Goal: Use online tool/utility: Utilize a website feature to perform a specific function

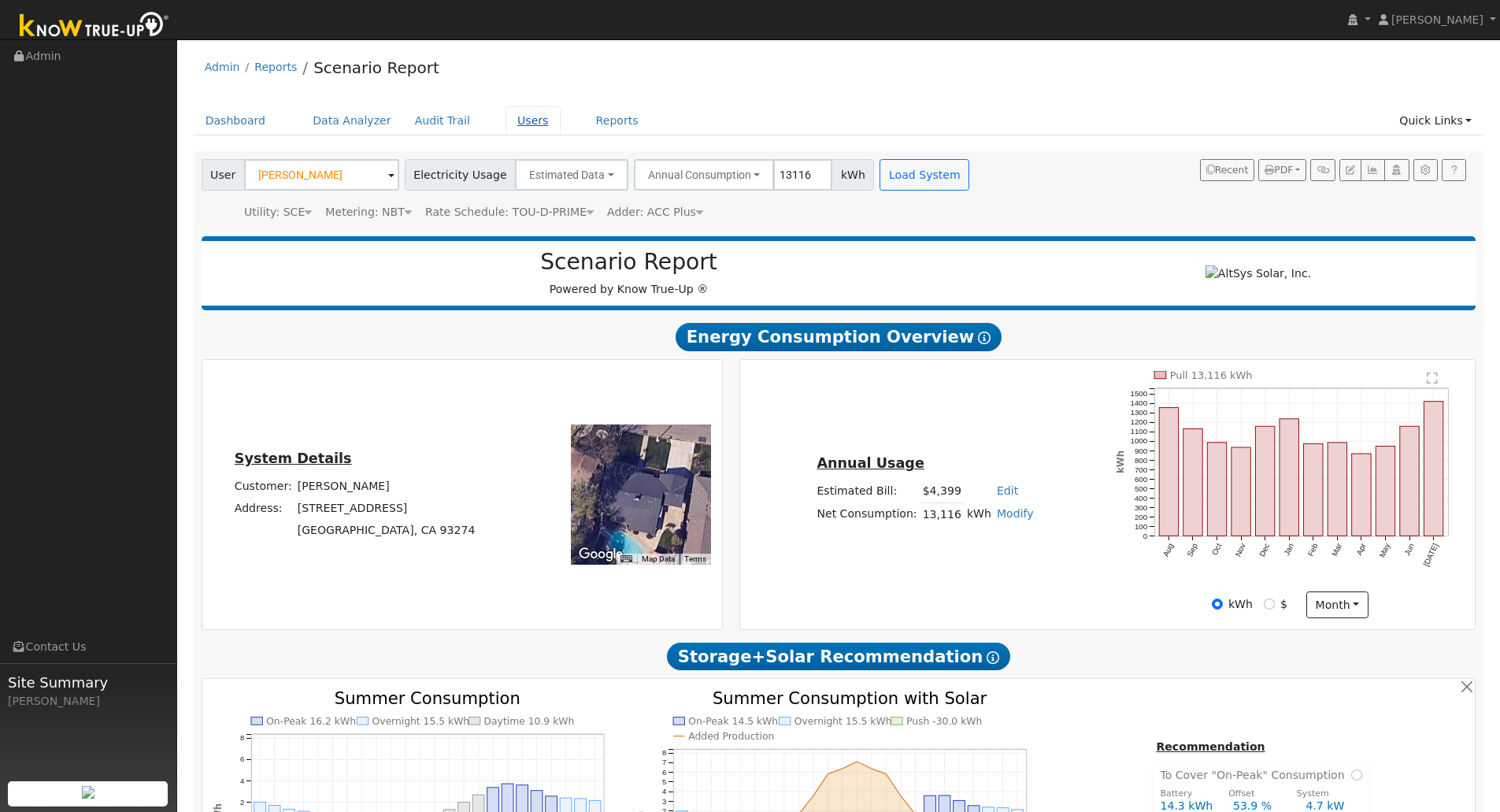
click at [506, 127] on link "Users" at bounding box center [533, 120] width 55 height 29
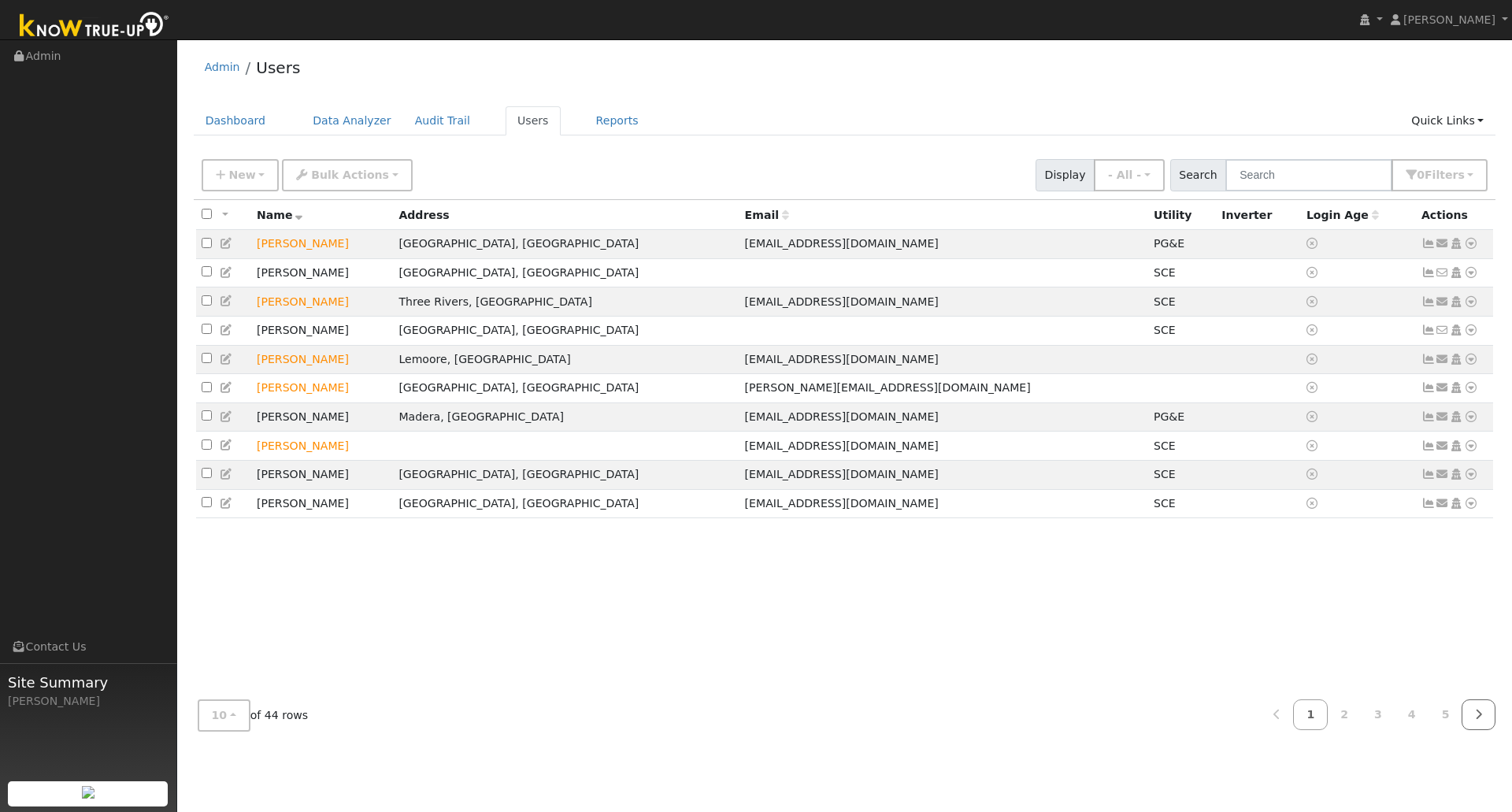
click at [1470, 729] on link at bounding box center [1478, 714] width 34 height 30
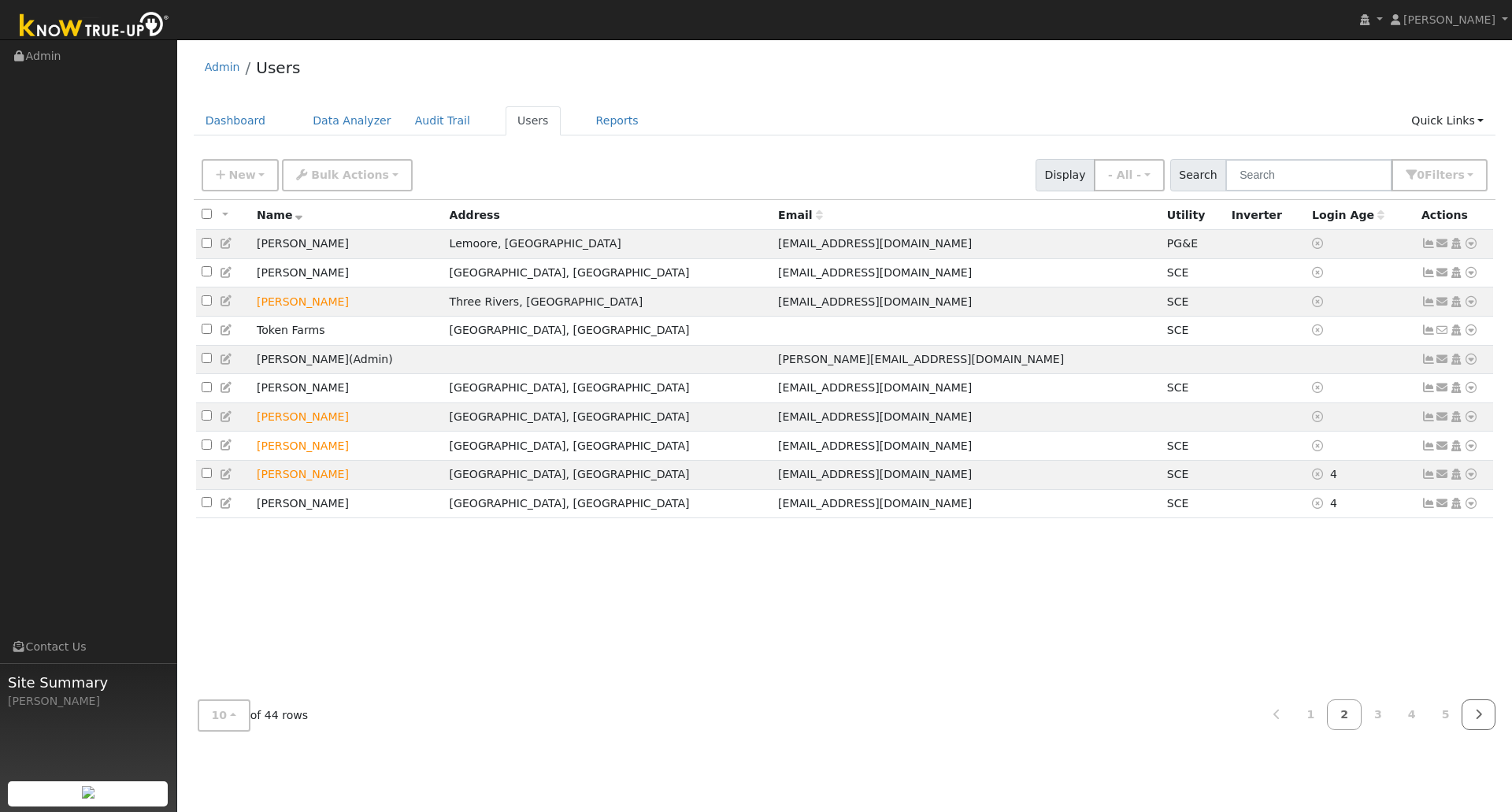
click at [1472, 719] on link at bounding box center [1478, 714] width 34 height 30
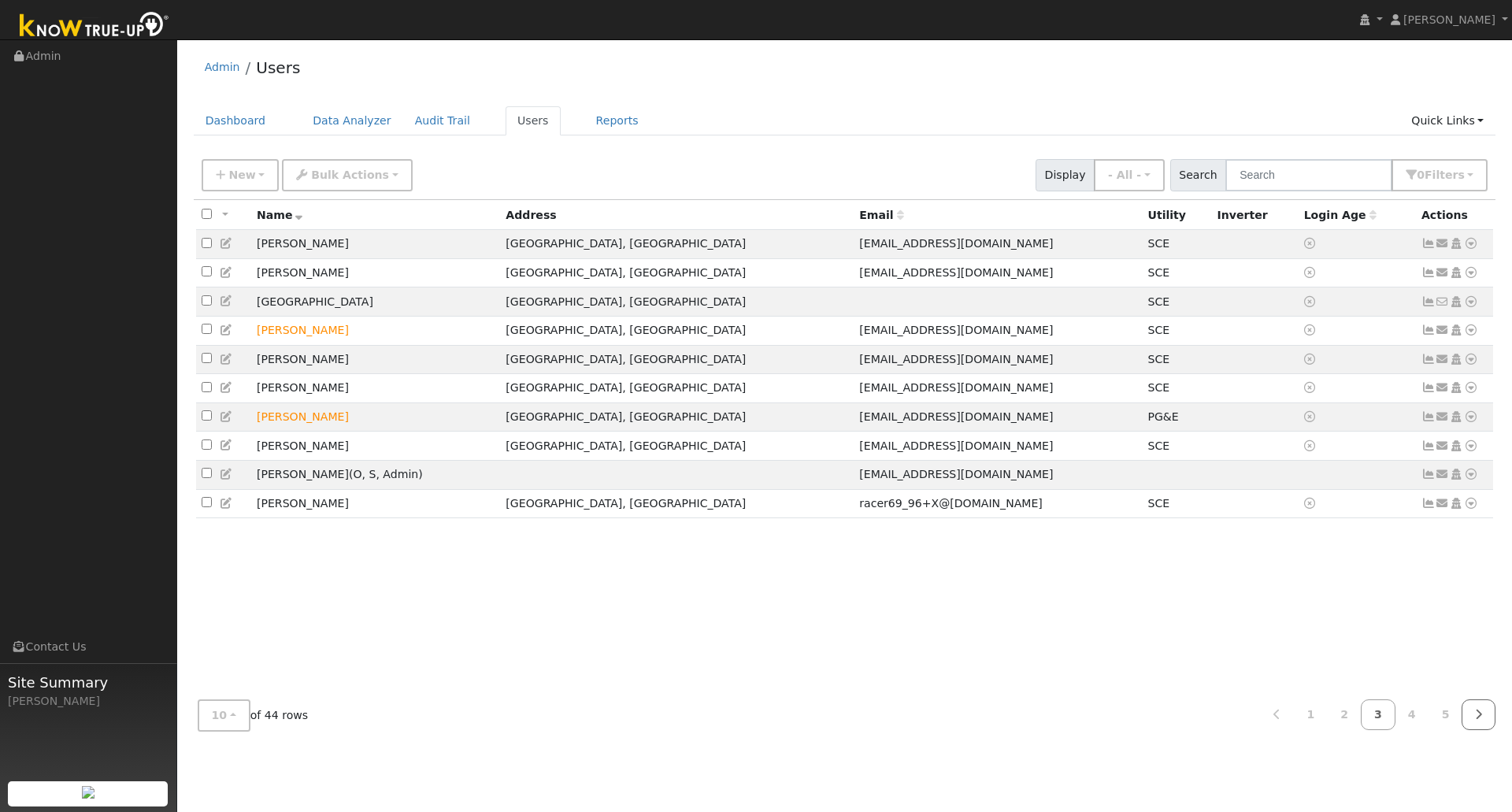
click at [1472, 719] on link at bounding box center [1478, 714] width 34 height 30
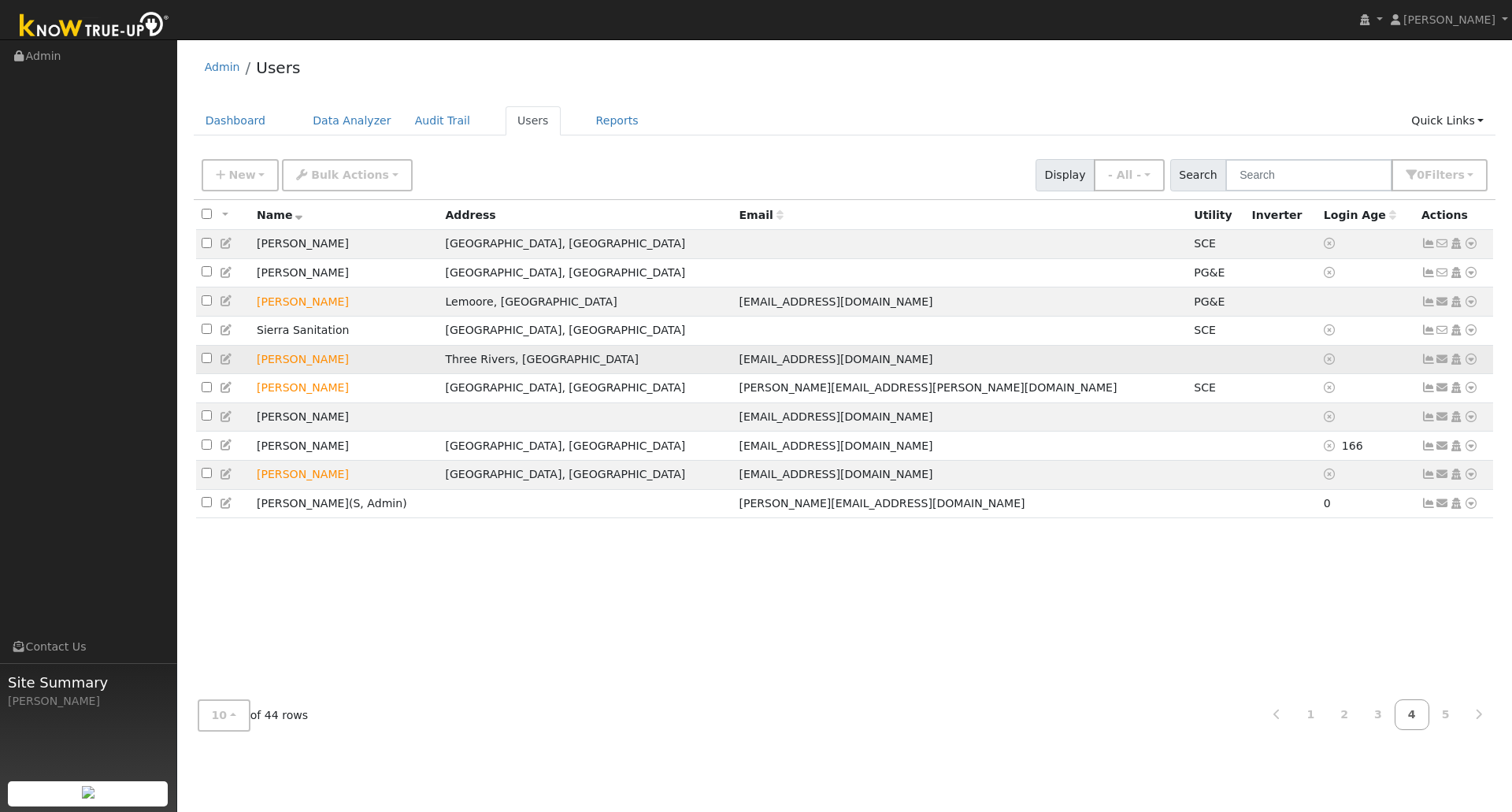
click at [1471, 364] on icon at bounding box center [1471, 359] width 14 height 11
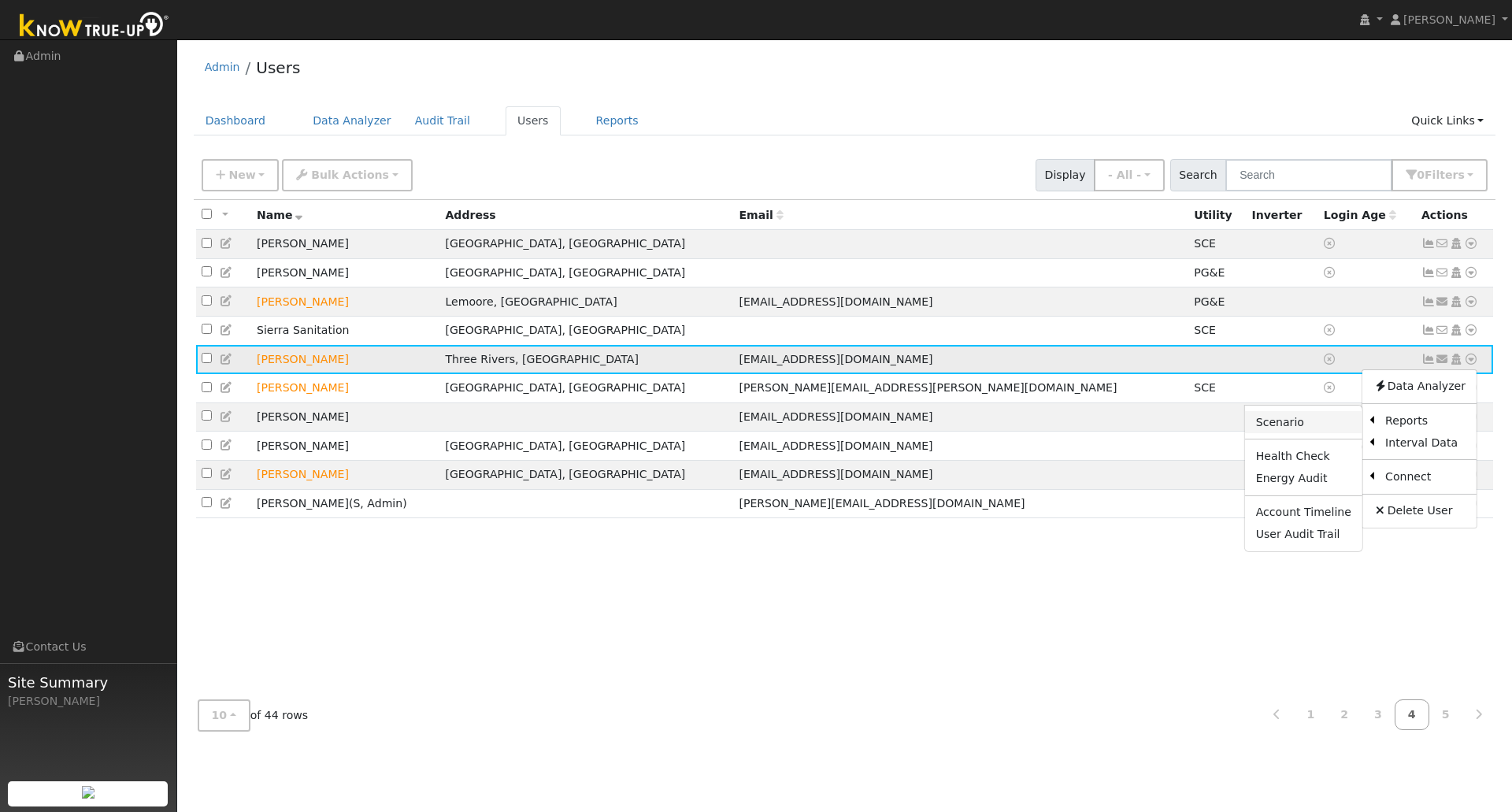
click at [1296, 433] on link "Scenario" at bounding box center [1303, 421] width 117 height 22
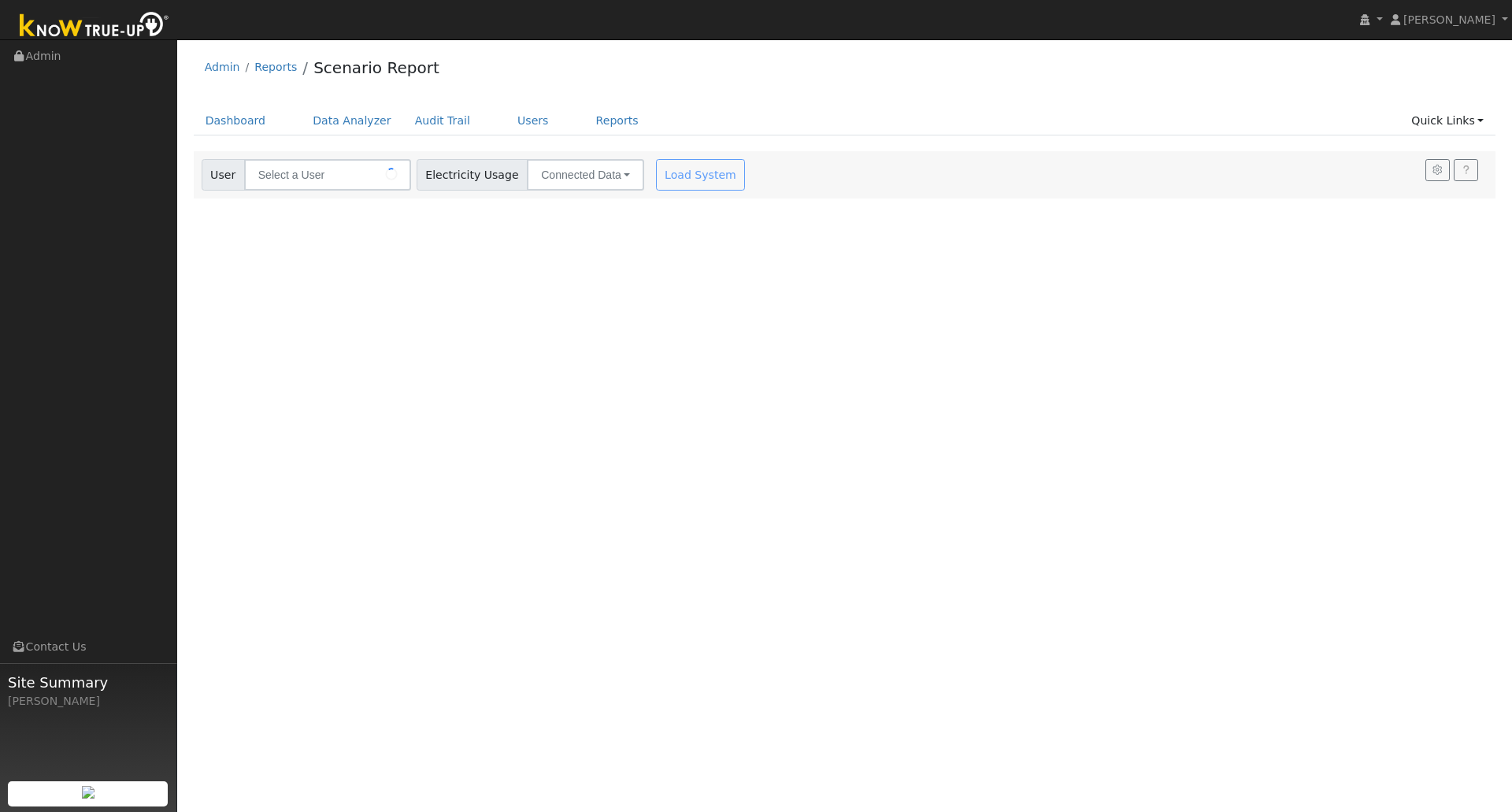
type input "[PERSON_NAME]"
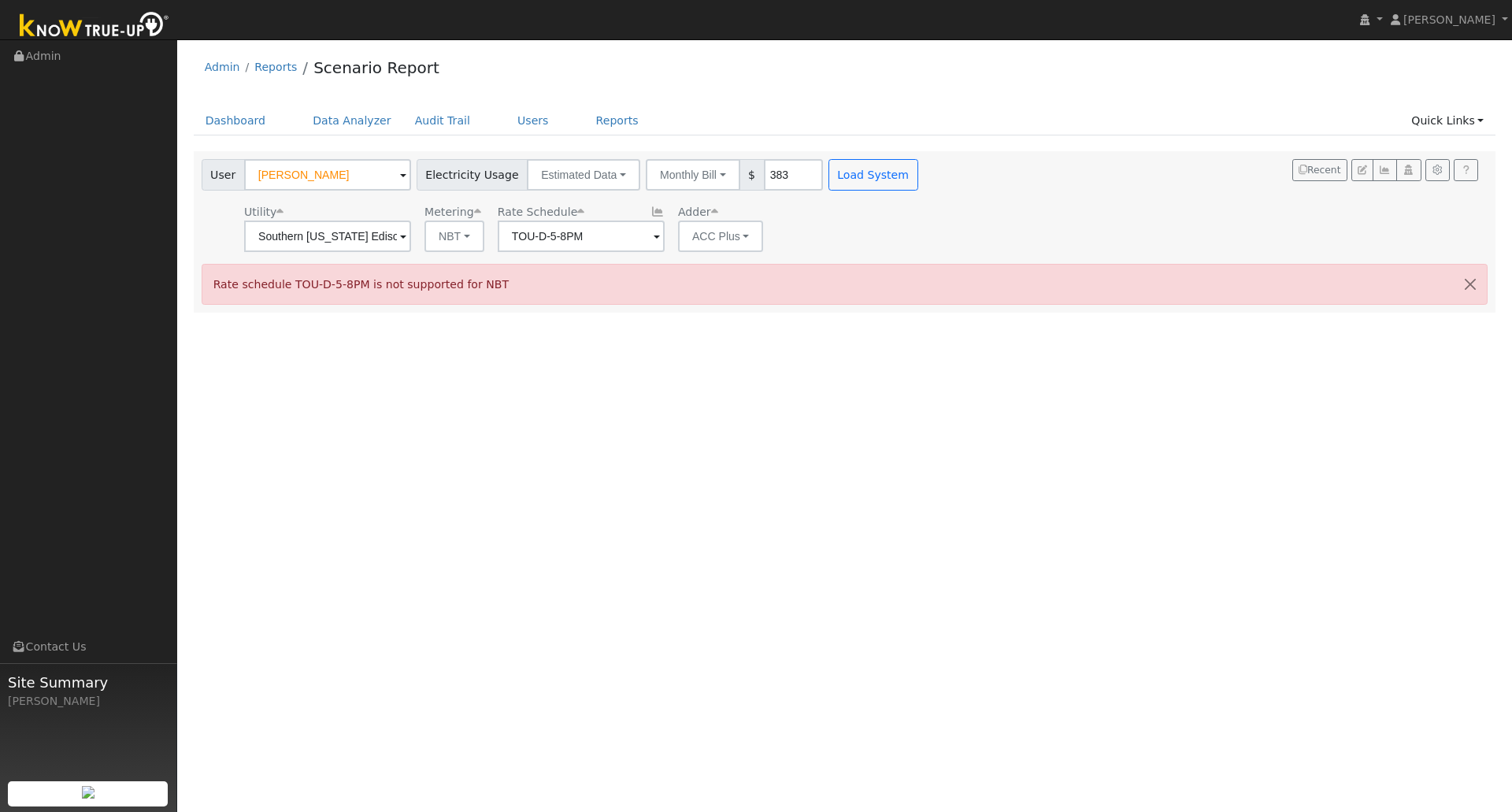
click at [884, 518] on div "User Profile First name Last name Email Email Notifications No Emails No Emails…" at bounding box center [844, 425] width 1335 height 773
click at [610, 181] on button "Estimated Data" at bounding box center [583, 174] width 113 height 31
click at [542, 258] on link "CSV Data" at bounding box center [583, 254] width 112 height 22
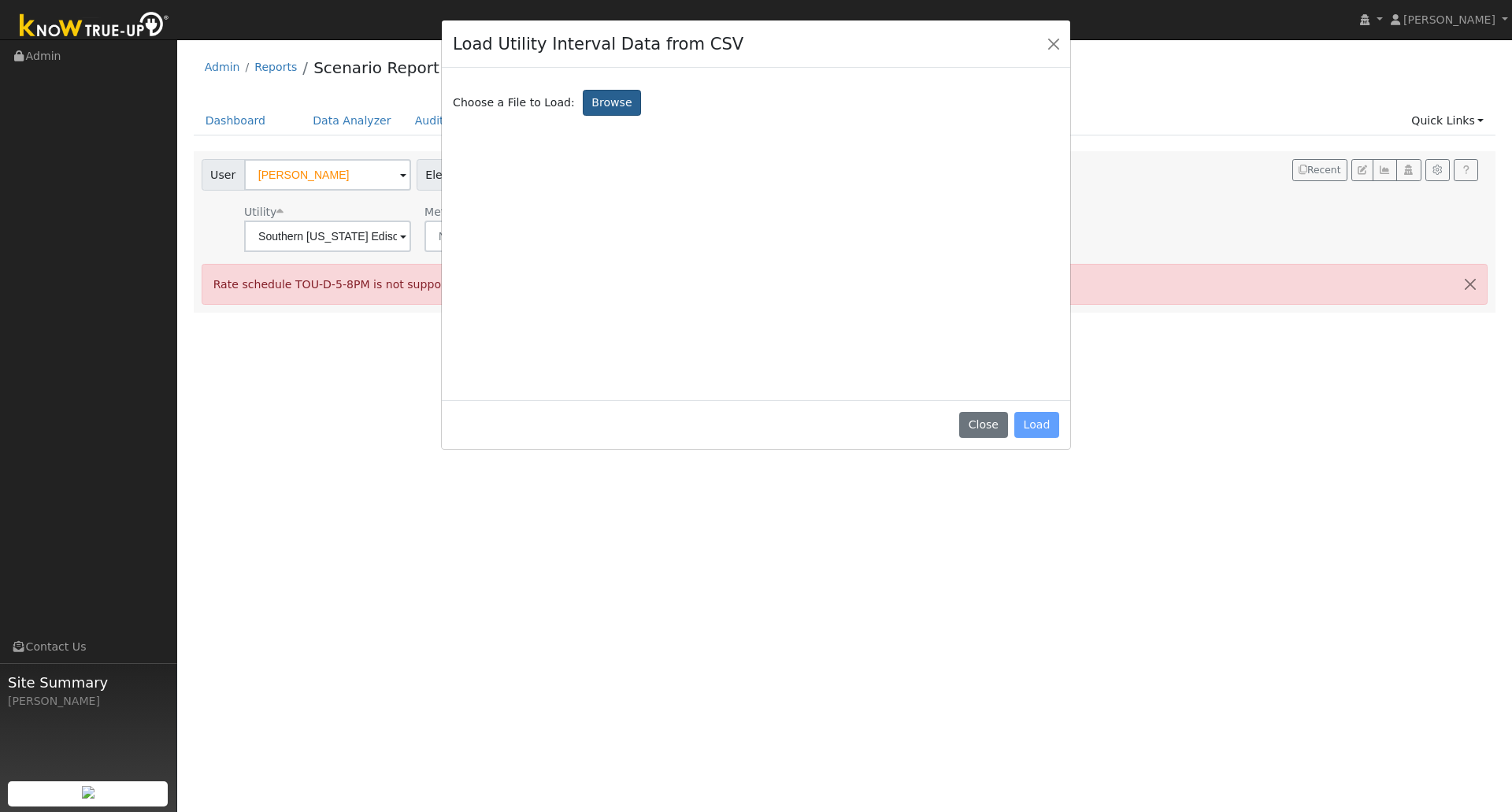
click at [606, 96] on label "Browse" at bounding box center [612, 103] width 59 height 26
click at [0, 0] on input "Browse" at bounding box center [0, 0] width 0 height 0
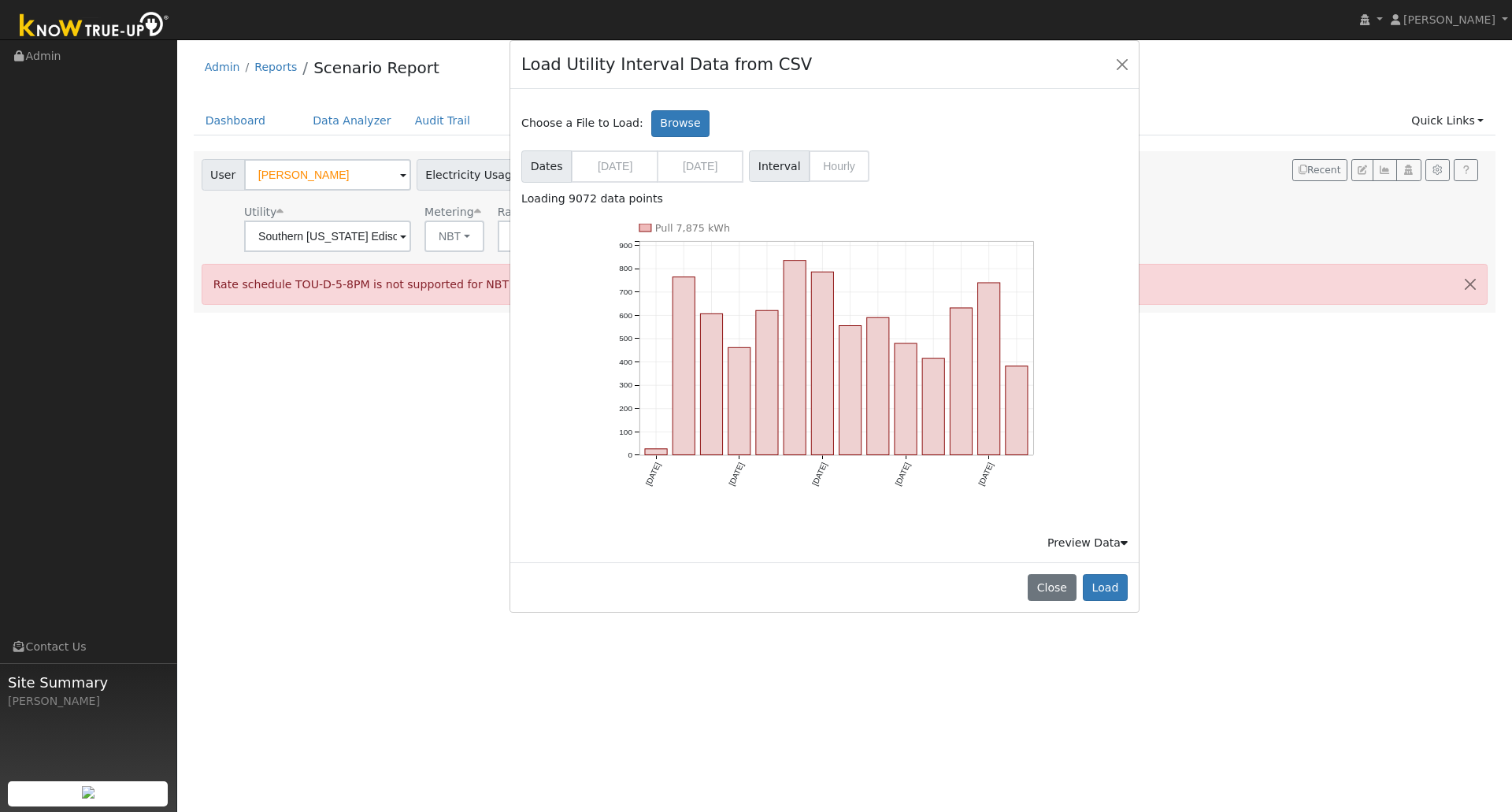
drag, startPoint x: 793, startPoint y: 47, endPoint x: 904, endPoint y: 75, distance: 114.5
click at [904, 75] on div "Load Utility Interval Data from CSV" at bounding box center [824, 65] width 628 height 48
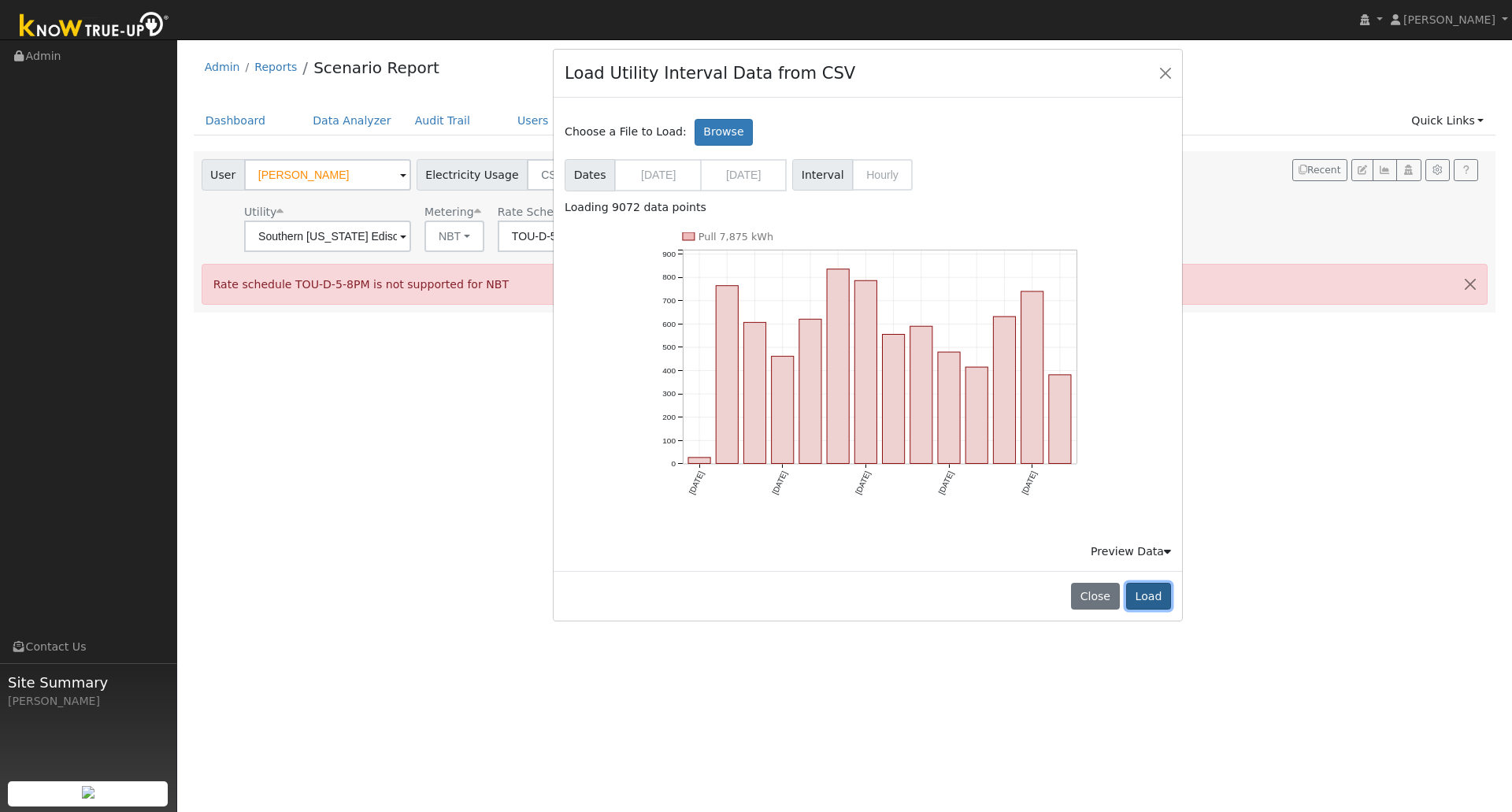
click at [1131, 589] on button "Load" at bounding box center [1148, 595] width 45 height 26
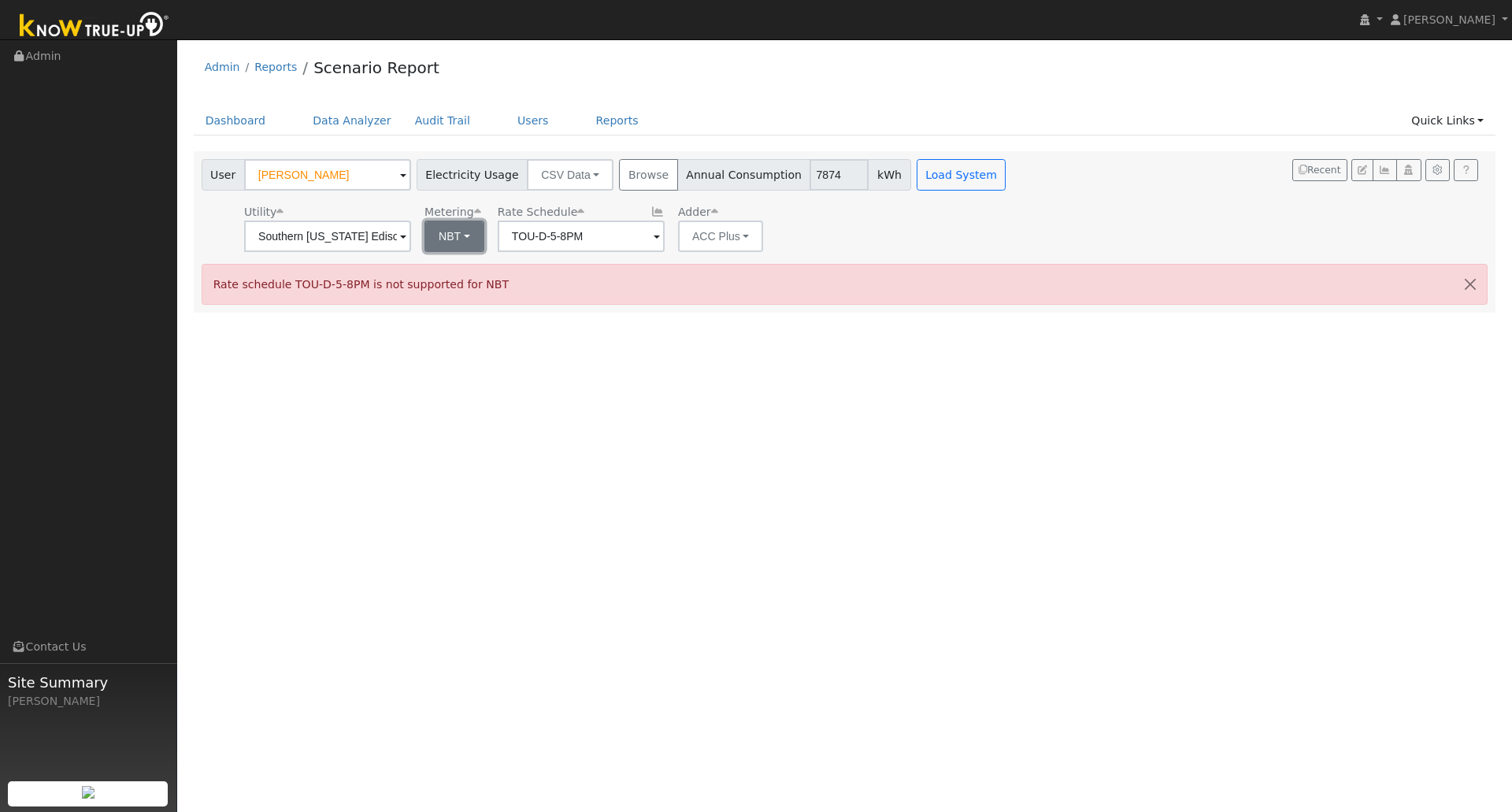
click at [455, 242] on button "NBT" at bounding box center [454, 236] width 60 height 31
click at [457, 297] on link "NBT" at bounding box center [478, 293] width 109 height 22
type input "TOU-D-PRIME"
click at [411, 242] on input "TOU-D-PRIME" at bounding box center [327, 236] width 167 height 31
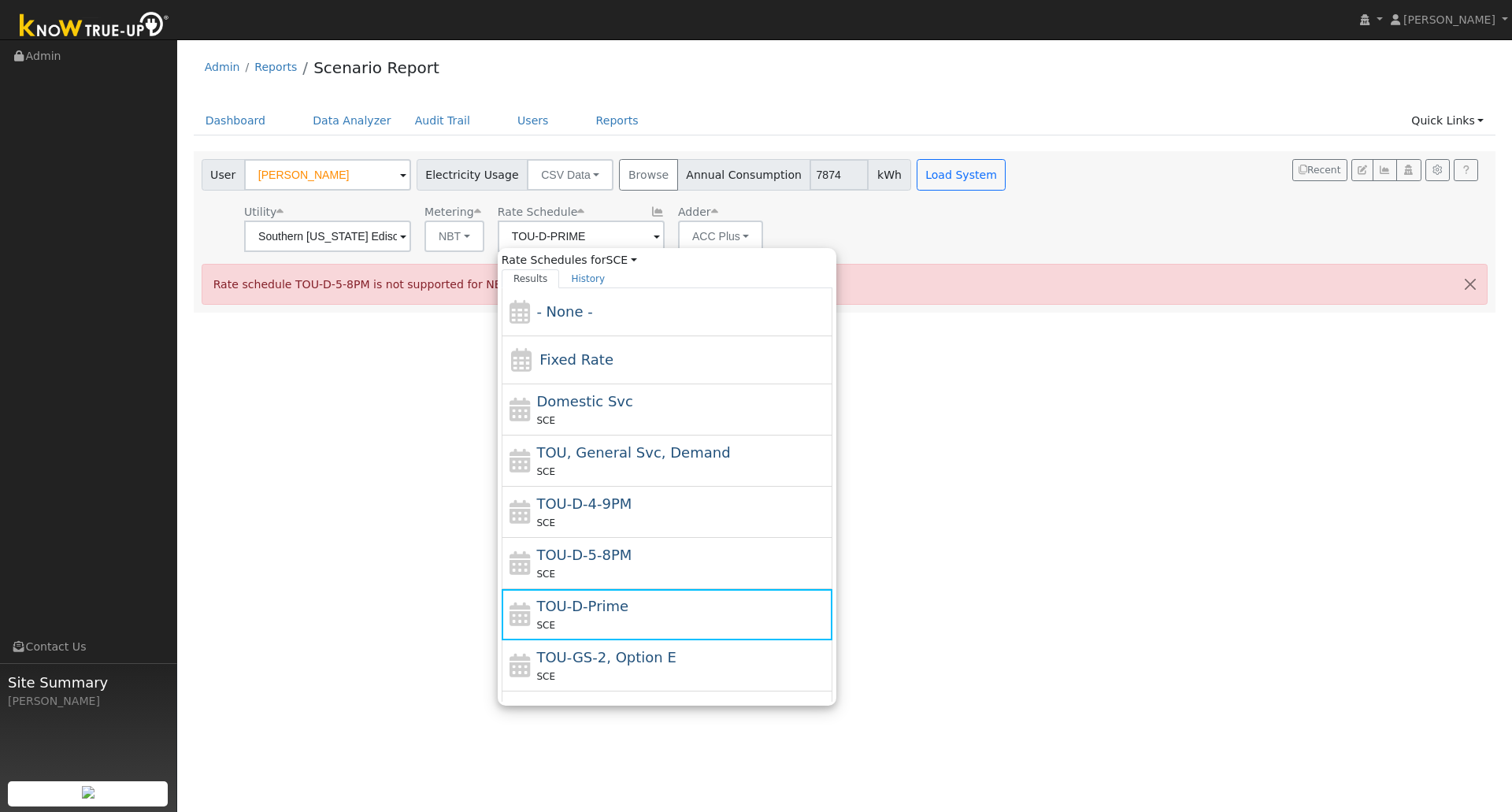
click at [1018, 242] on div "User Alysia Schmidt Account Default Account Default Account 41014 Oak Ridge Dri…" at bounding box center [841, 202] width 1286 height 99
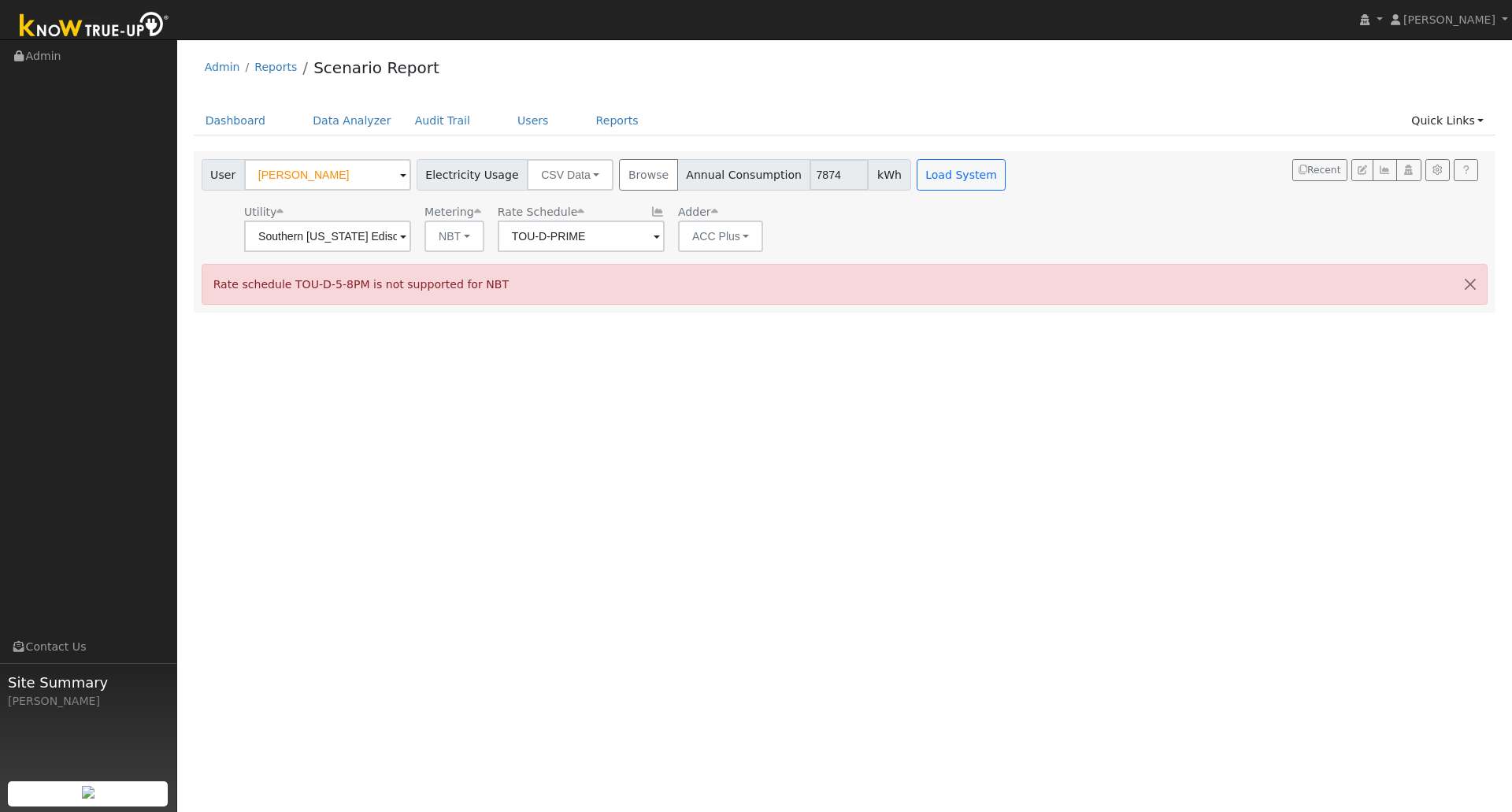
click at [955, 193] on div "User Alysia Schmidt Account Default Account Default Account 41014 Oak Ridge Dri…" at bounding box center [605, 205] width 815 height 93
click at [933, 182] on button "Load System" at bounding box center [961, 174] width 90 height 31
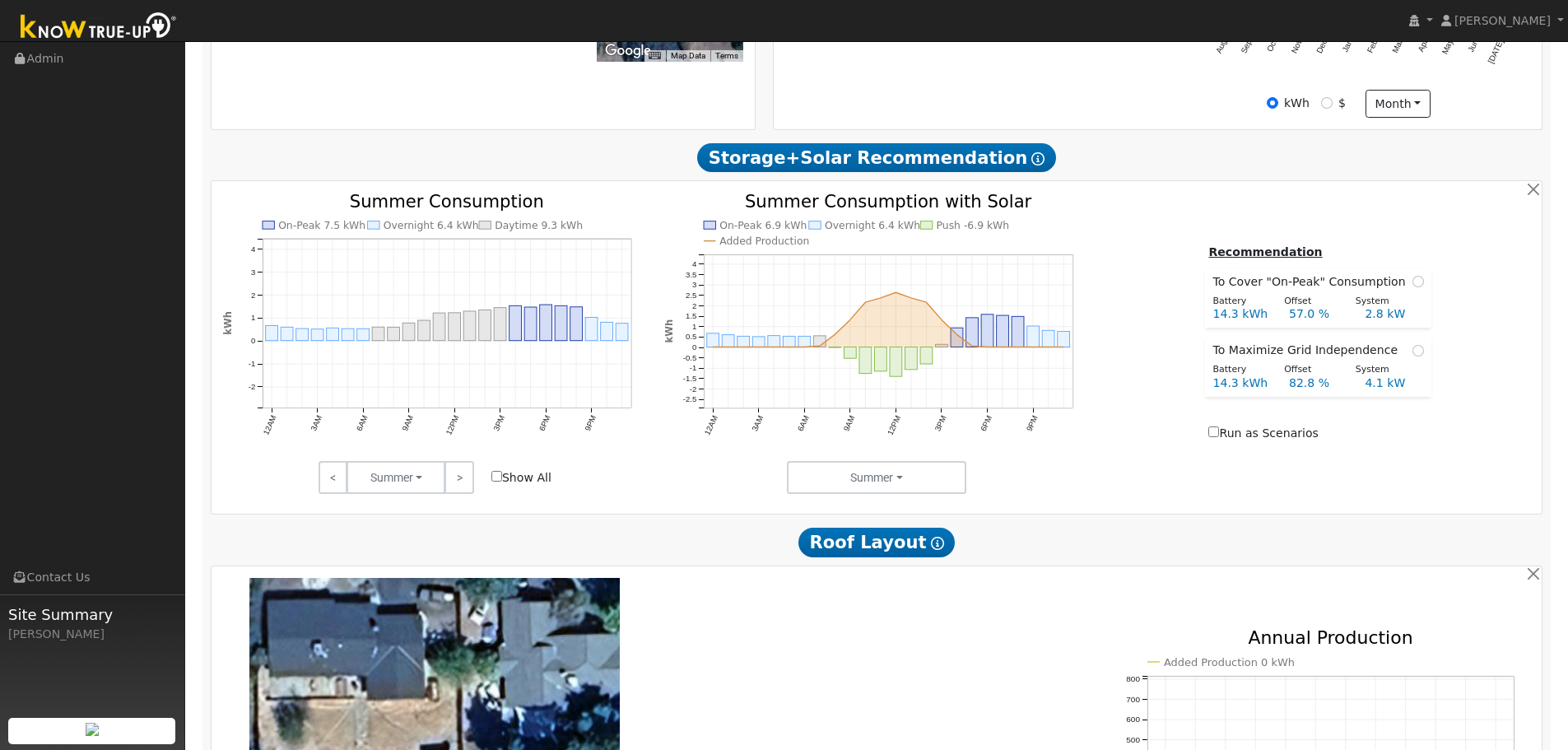
scroll to position [576, 0]
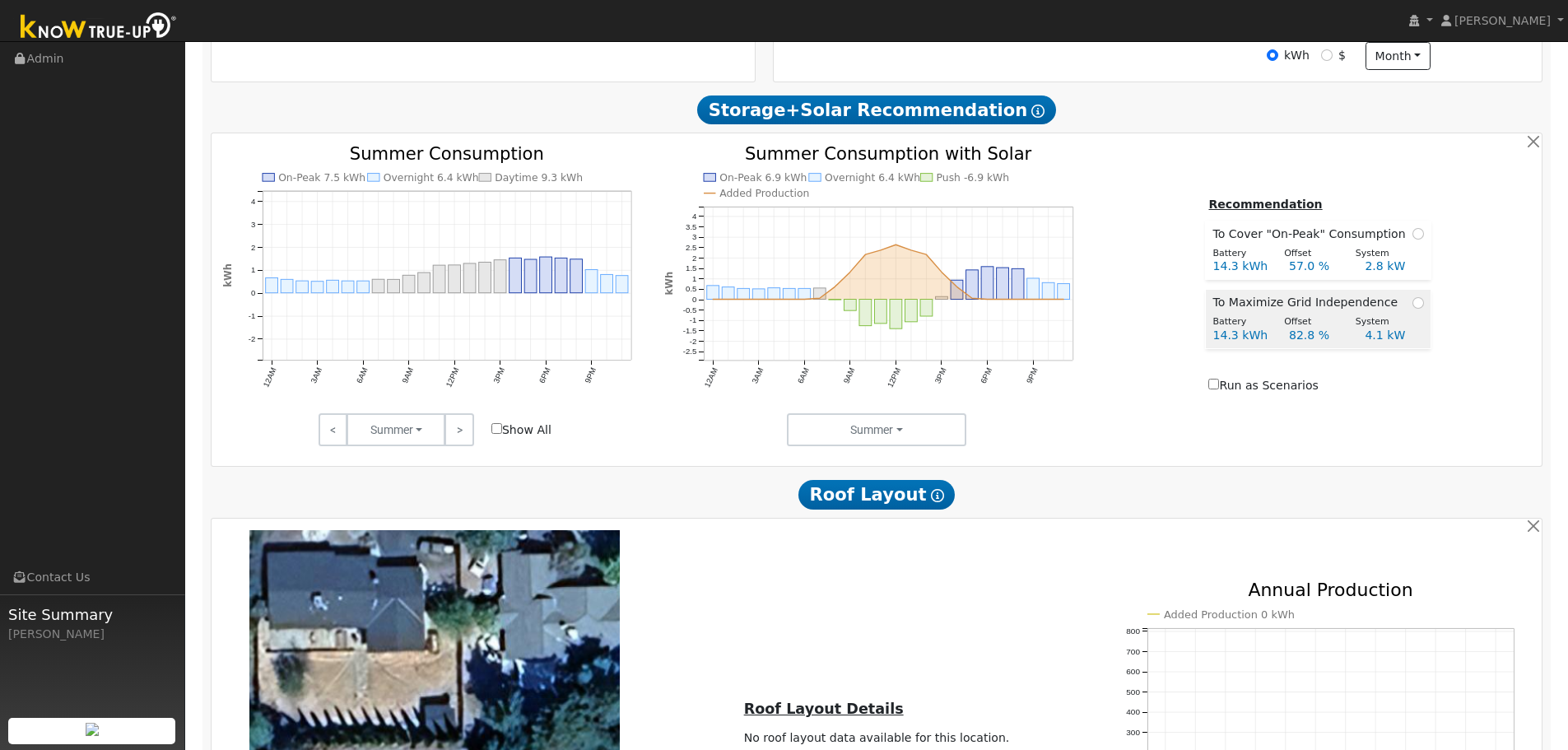
drag, startPoint x: 1428, startPoint y: 310, endPoint x: 1409, endPoint y: 316, distance: 19.9
click at [1428, 310] on div "Recommendation To Cover "On-Peak" Consumption Battery Offset System 14.3 kWh 57…" at bounding box center [1318, 296] width 442 height 202
click at [1413, 311] on span at bounding box center [1419, 302] width 12 height 18
radio input "true"
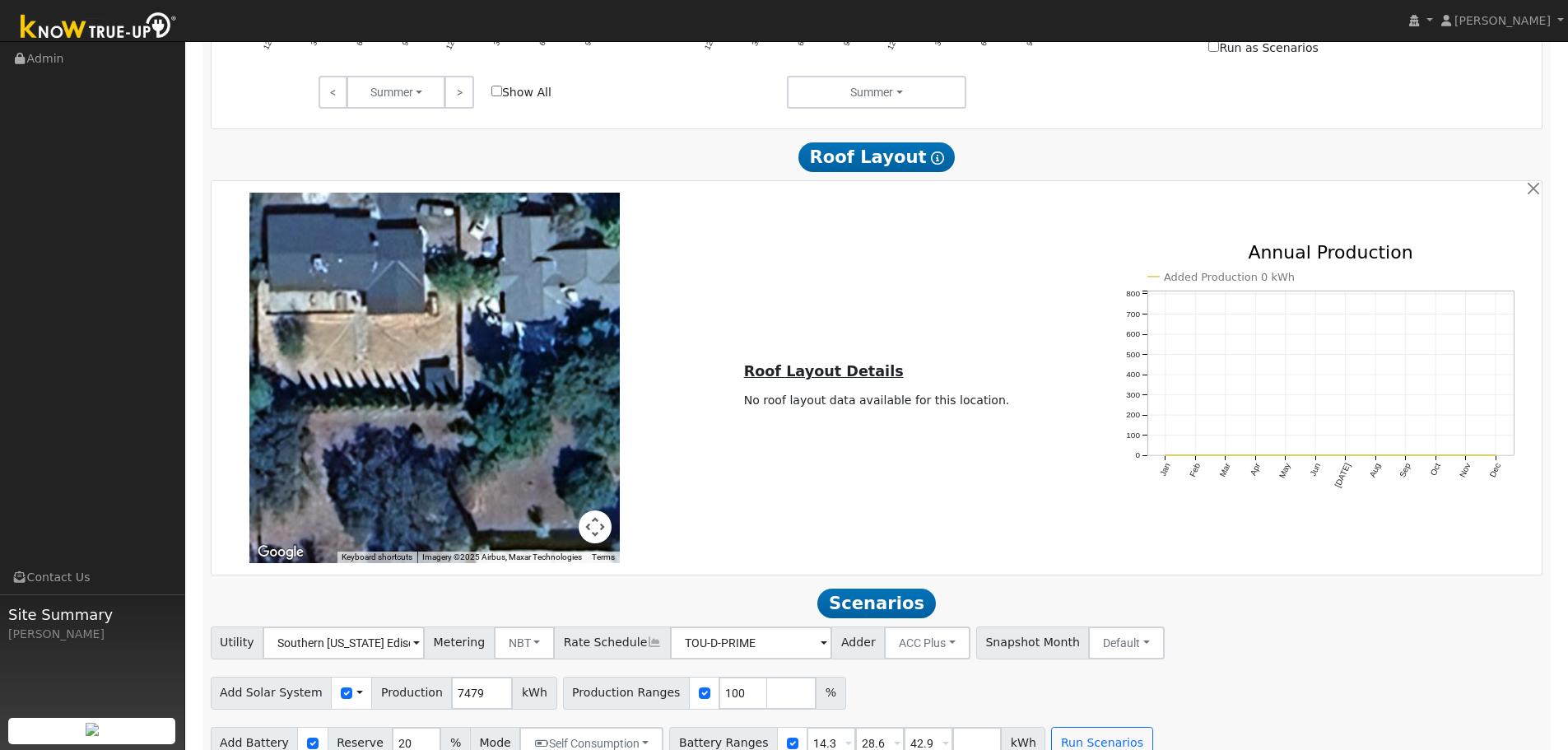
scroll to position [948, 0]
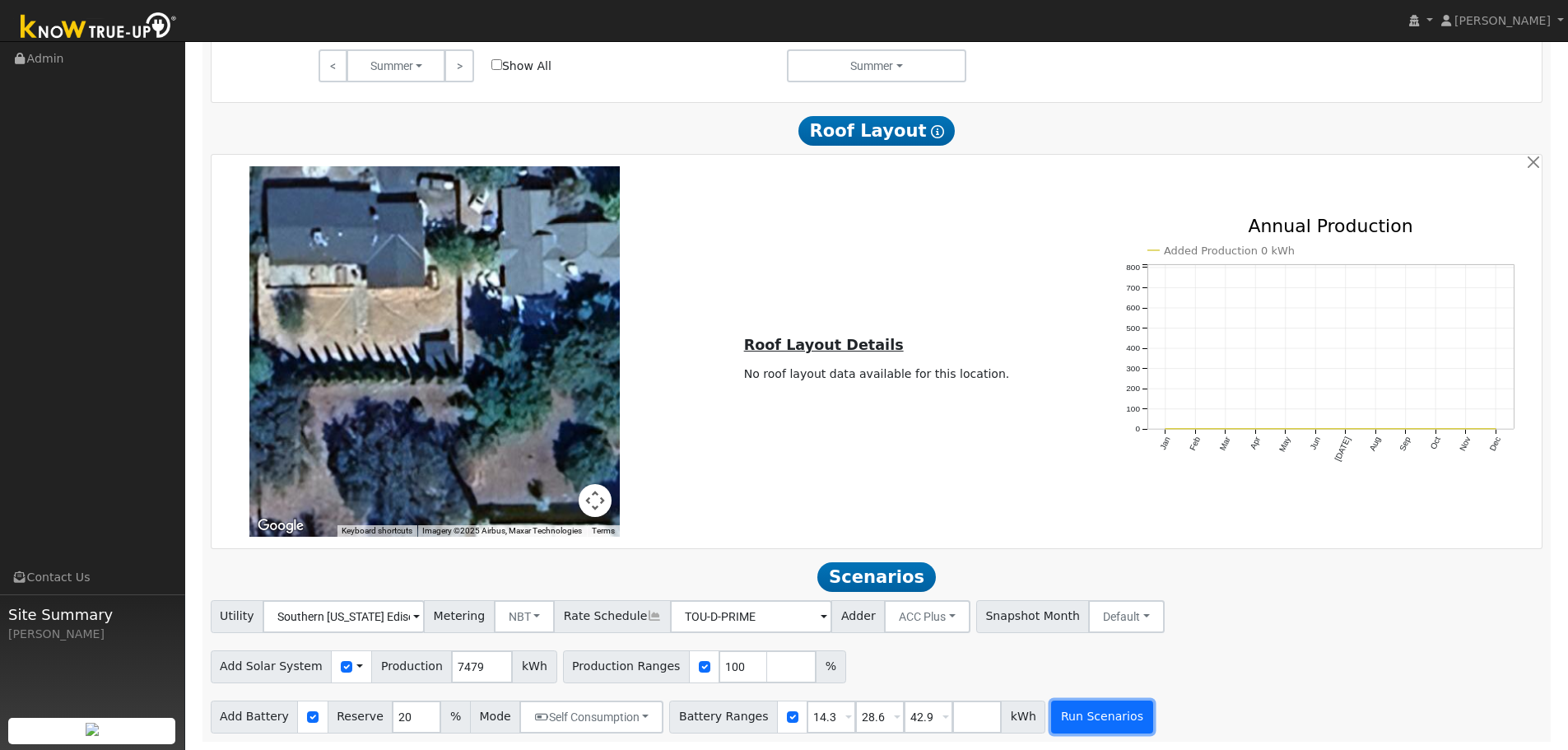
click at [1057, 712] on button "Run Scenarios" at bounding box center [1102, 716] width 102 height 33
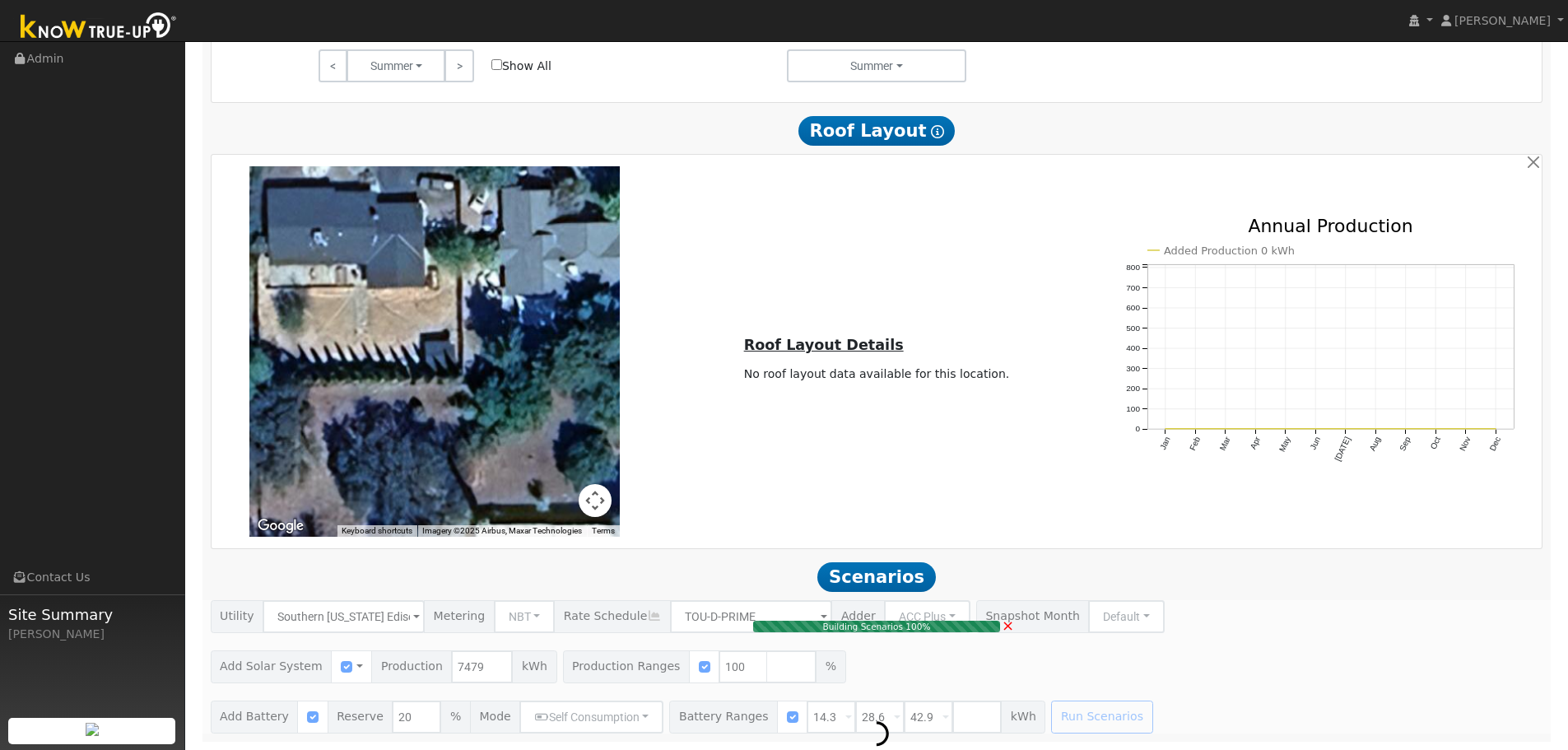
type input "5.0"
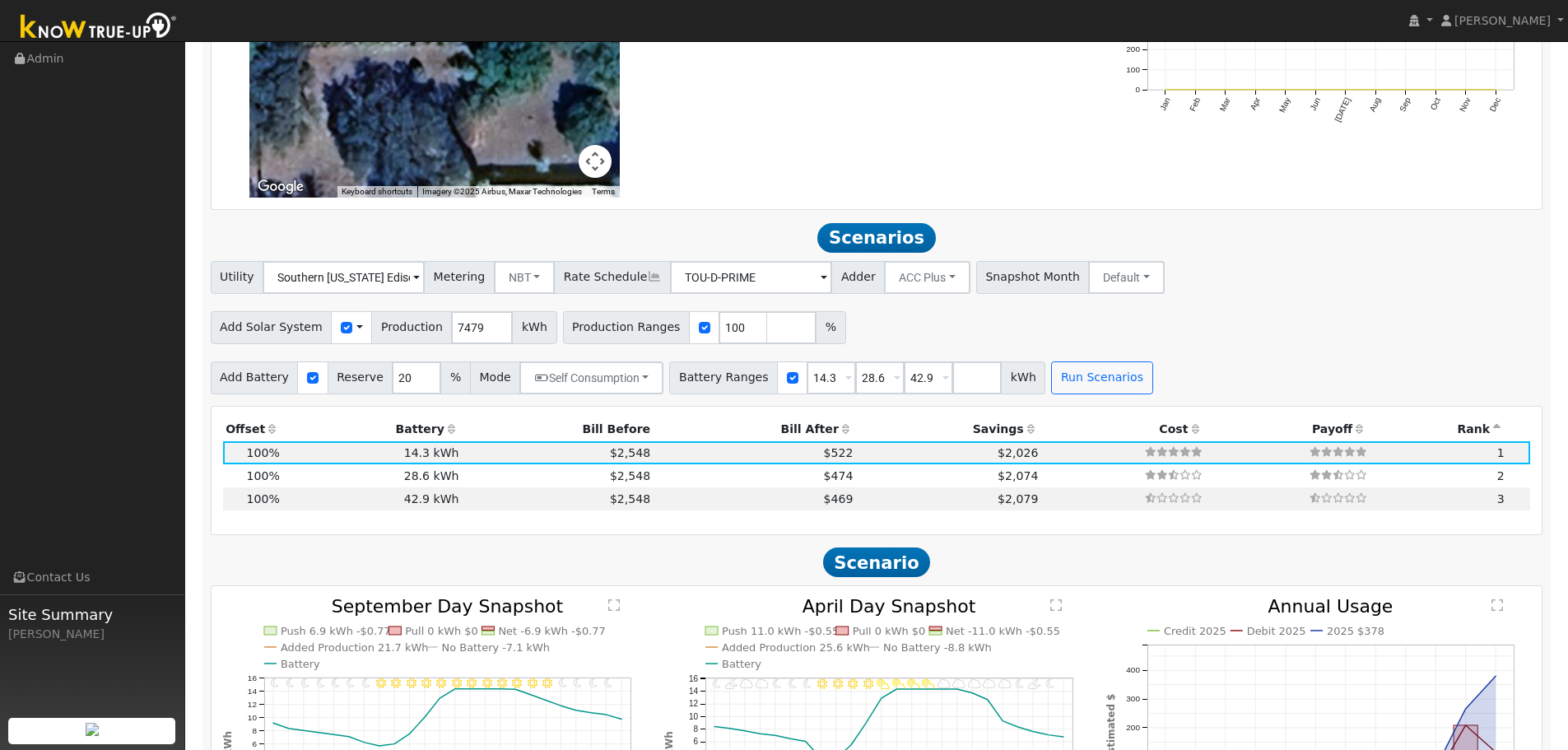
scroll to position [1250, 0]
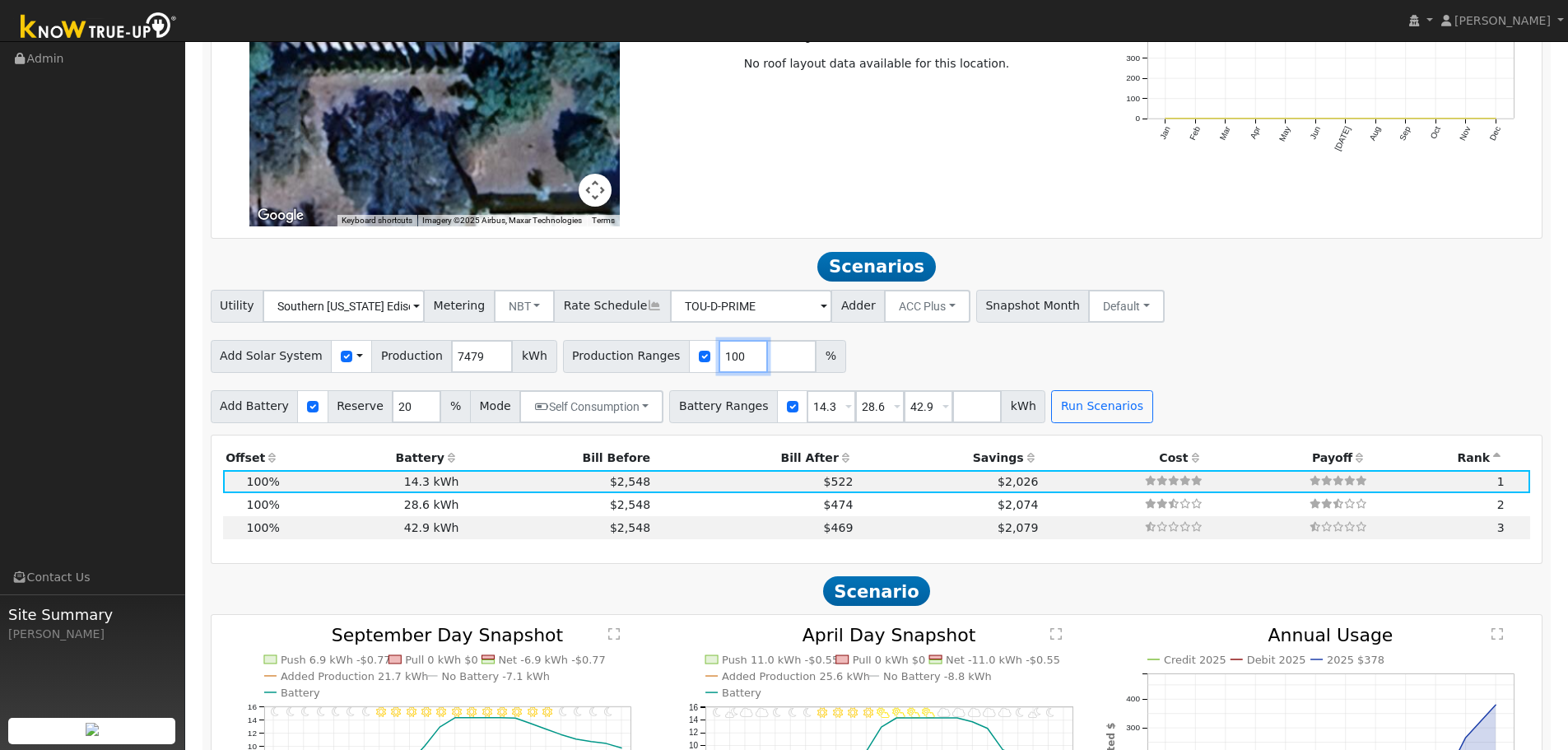
drag, startPoint x: 704, startPoint y: 362, endPoint x: 695, endPoint y: 361, distance: 9.1
click at [719, 361] on input "100" at bounding box center [743, 356] width 49 height 33
type input "150"
click at [1065, 401] on button "Run Scenarios" at bounding box center [1102, 406] width 102 height 33
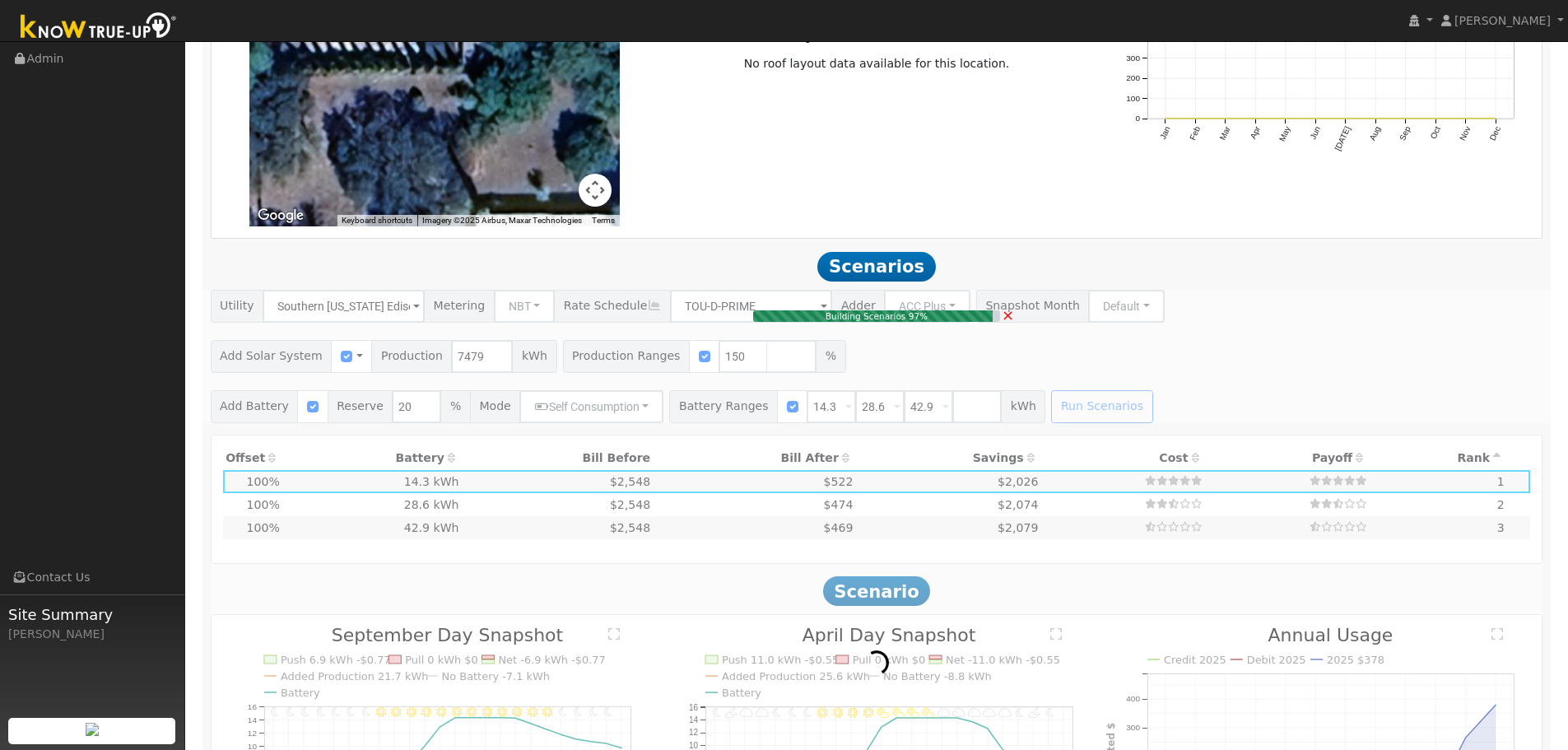
type input "7.5"
type input "$24,306"
type input "$8,943"
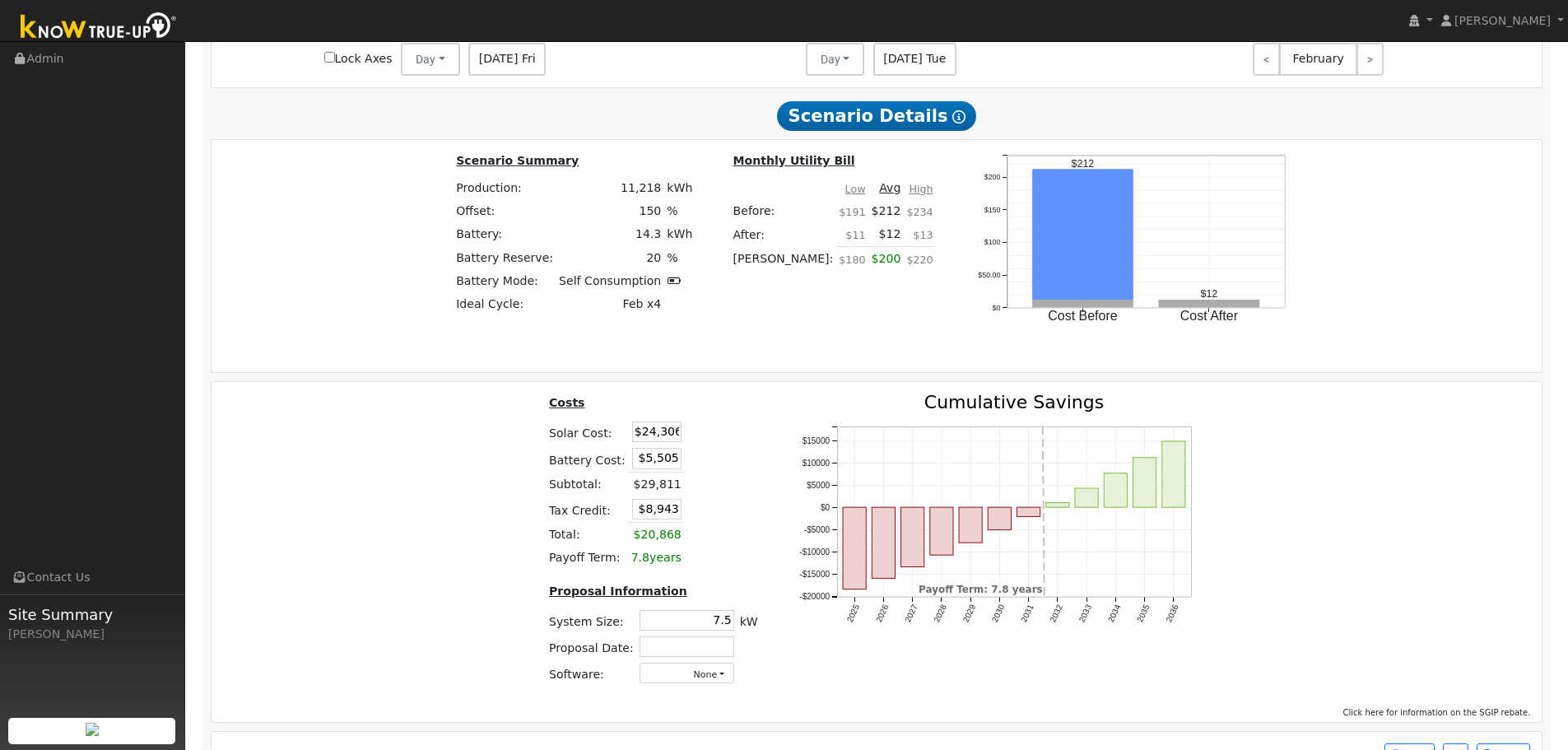
scroll to position [2156, 0]
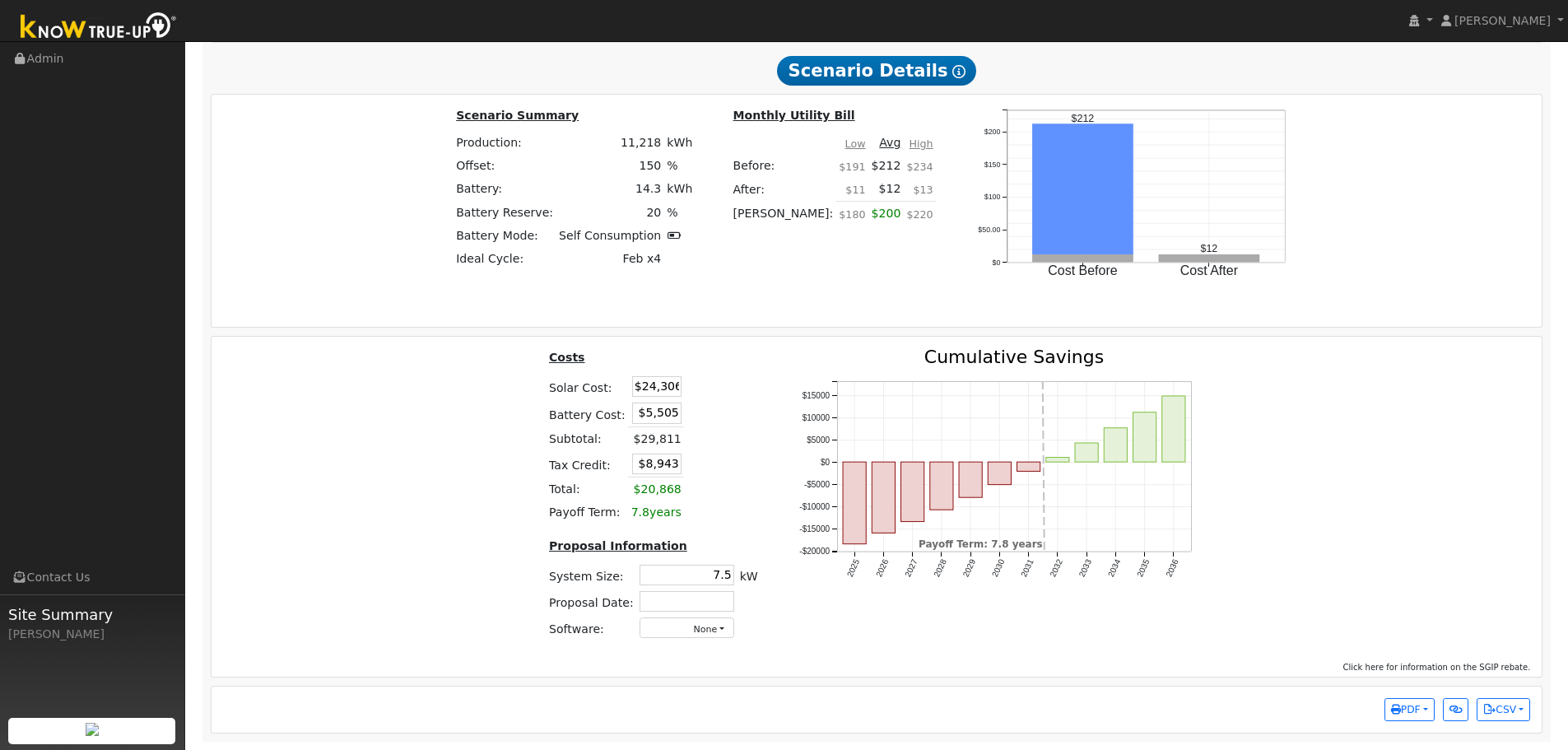
drag, startPoint x: 629, startPoint y: 386, endPoint x: 736, endPoint y: 380, distance: 107.2
click at [729, 381] on table "Costs Solar Cost: $24,306 Battery Cost: $5,505 Subtotal: $29,811 Tax Credit: $8…" at bounding box center [654, 436] width 215 height 176
type input "$27,847"
type input "$10,006"
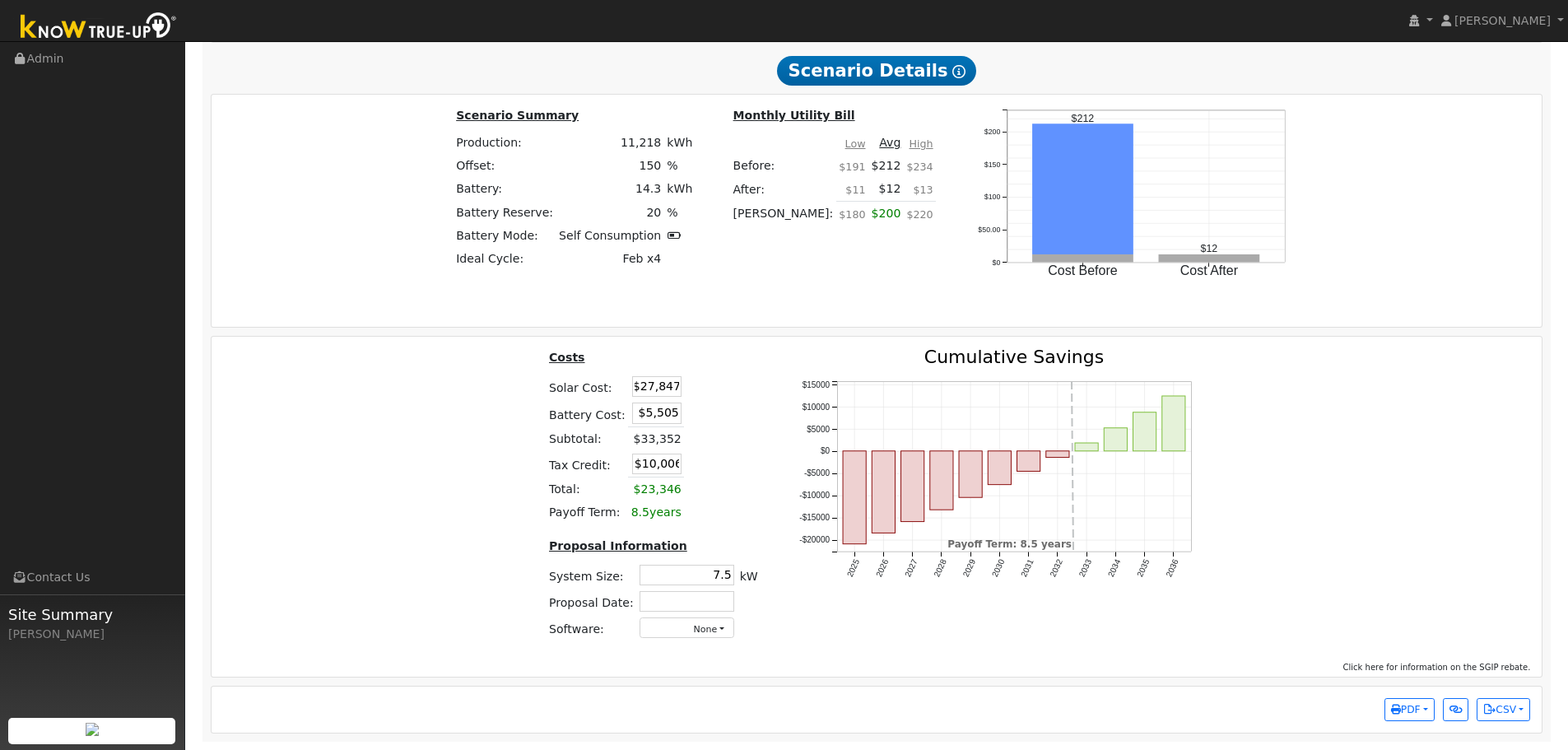
scroll to position [0, 0]
click at [368, 451] on div "Costs Solar Cost: $27,847 Battery Cost: $5,505 Subtotal: $33,352 Tax Credit: $1…" at bounding box center [877, 500] width 1342 height 305
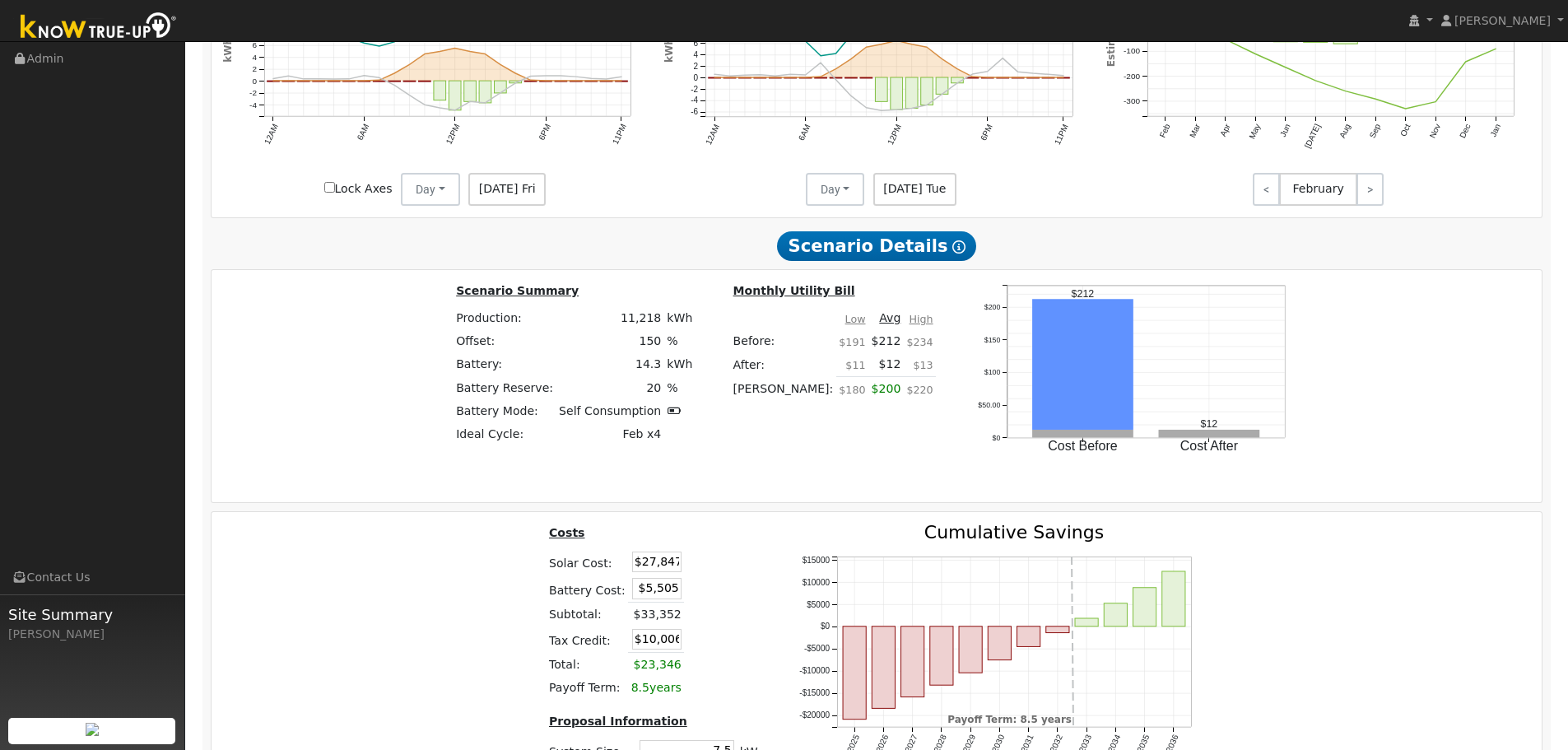
scroll to position [2156, 0]
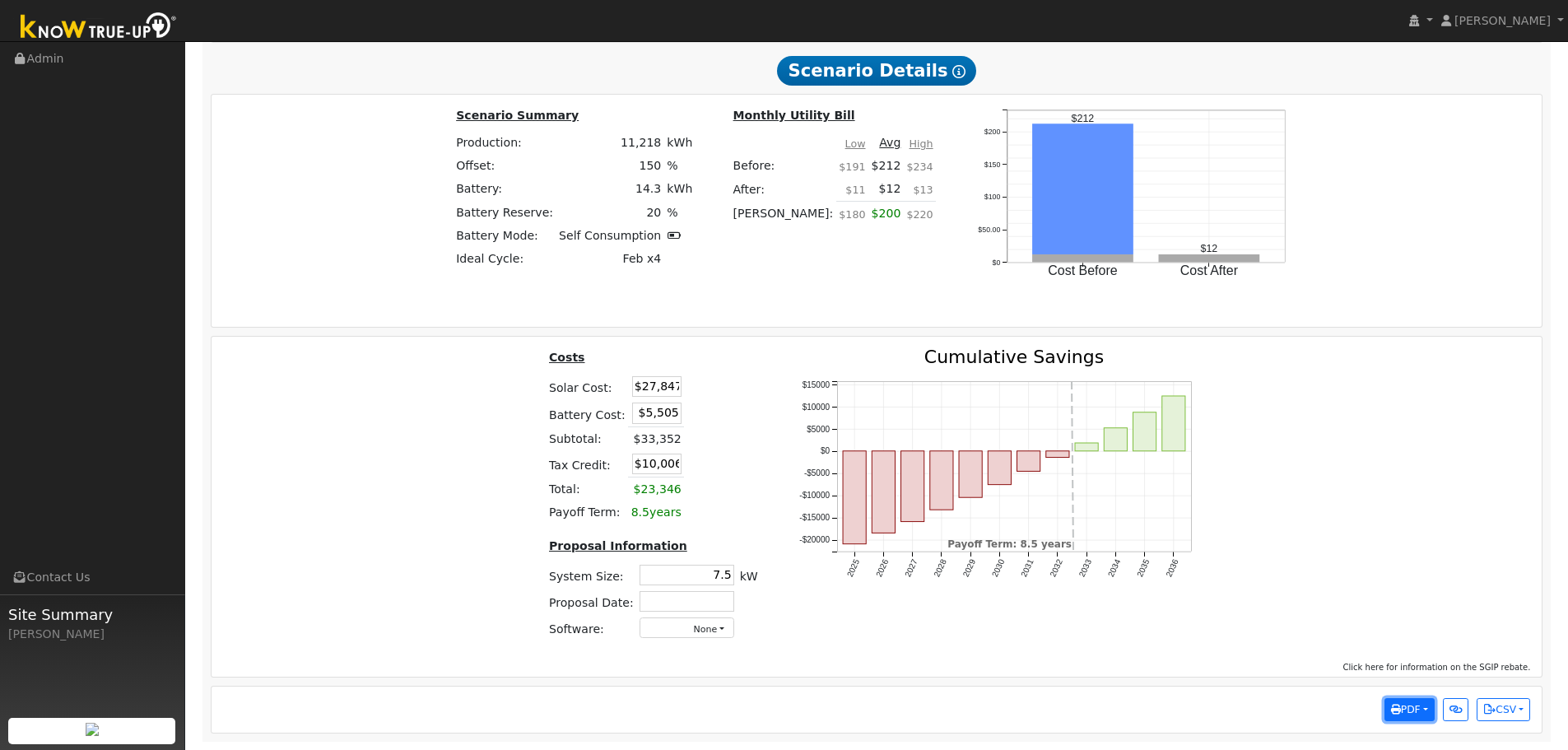
click at [1409, 708] on span "PDF" at bounding box center [1405, 710] width 29 height 12
click at [1389, 526] on link "Selected Scenario" at bounding box center [1366, 522] width 135 height 23
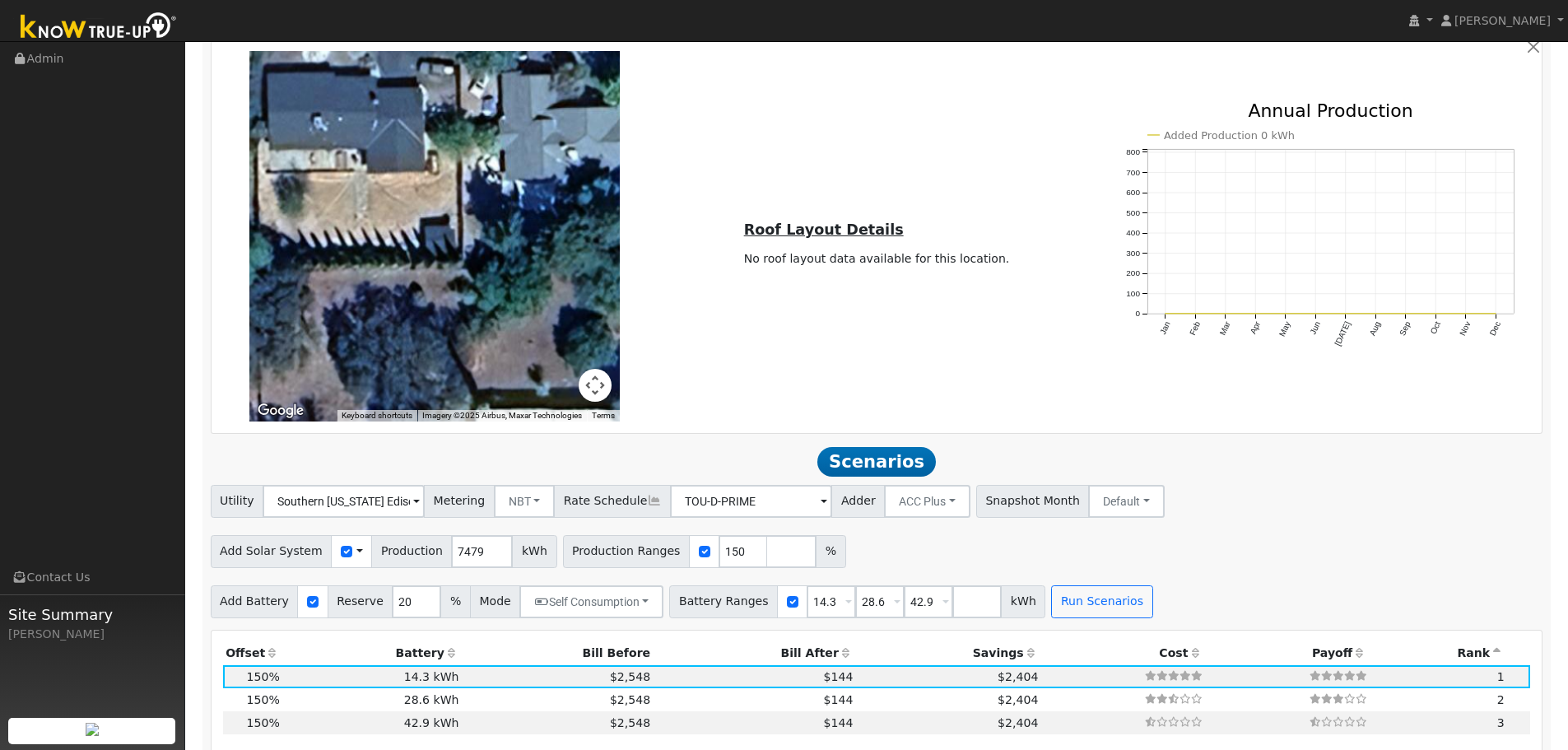
scroll to position [757, 0]
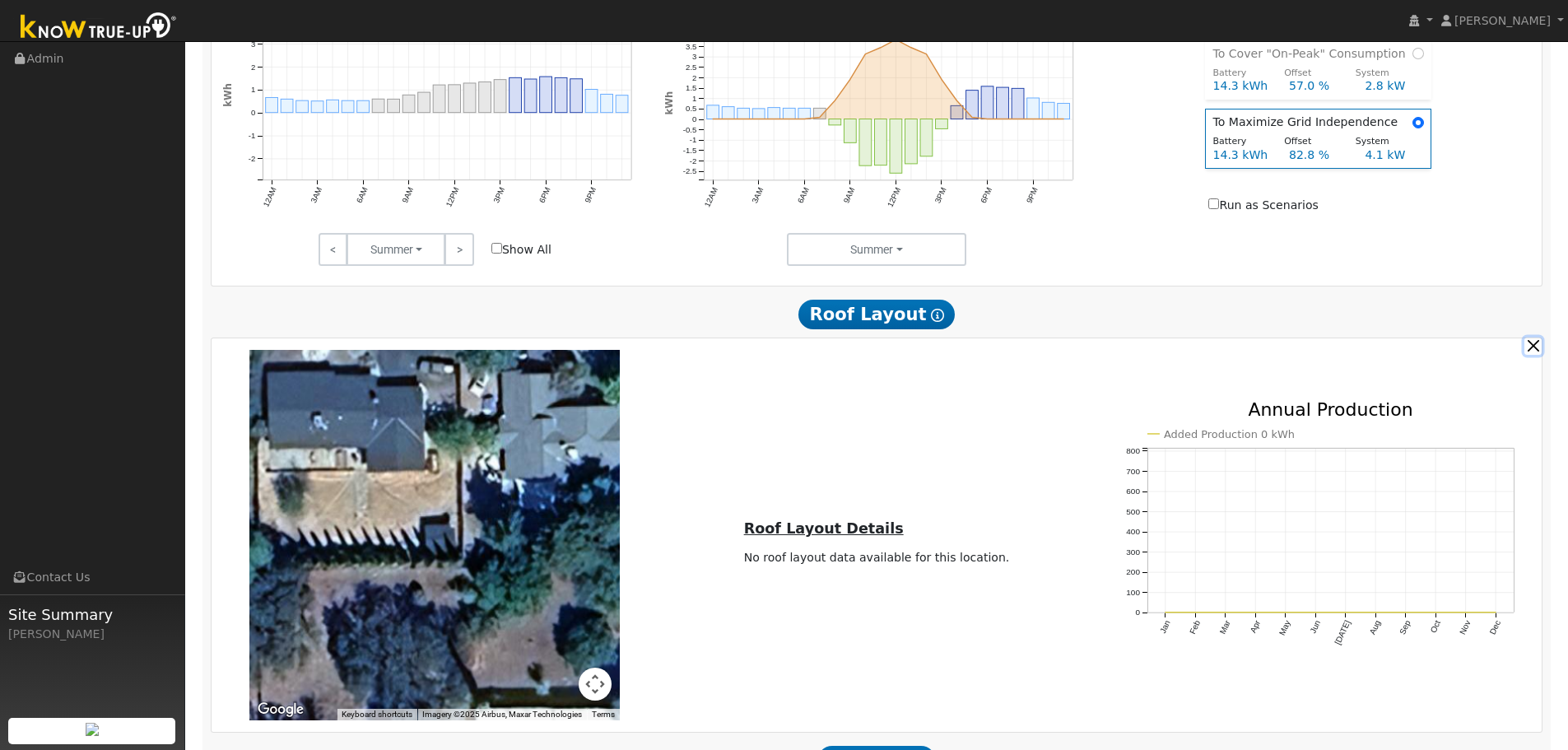
click at [1541, 354] on button "button" at bounding box center [1533, 346] width 18 height 18
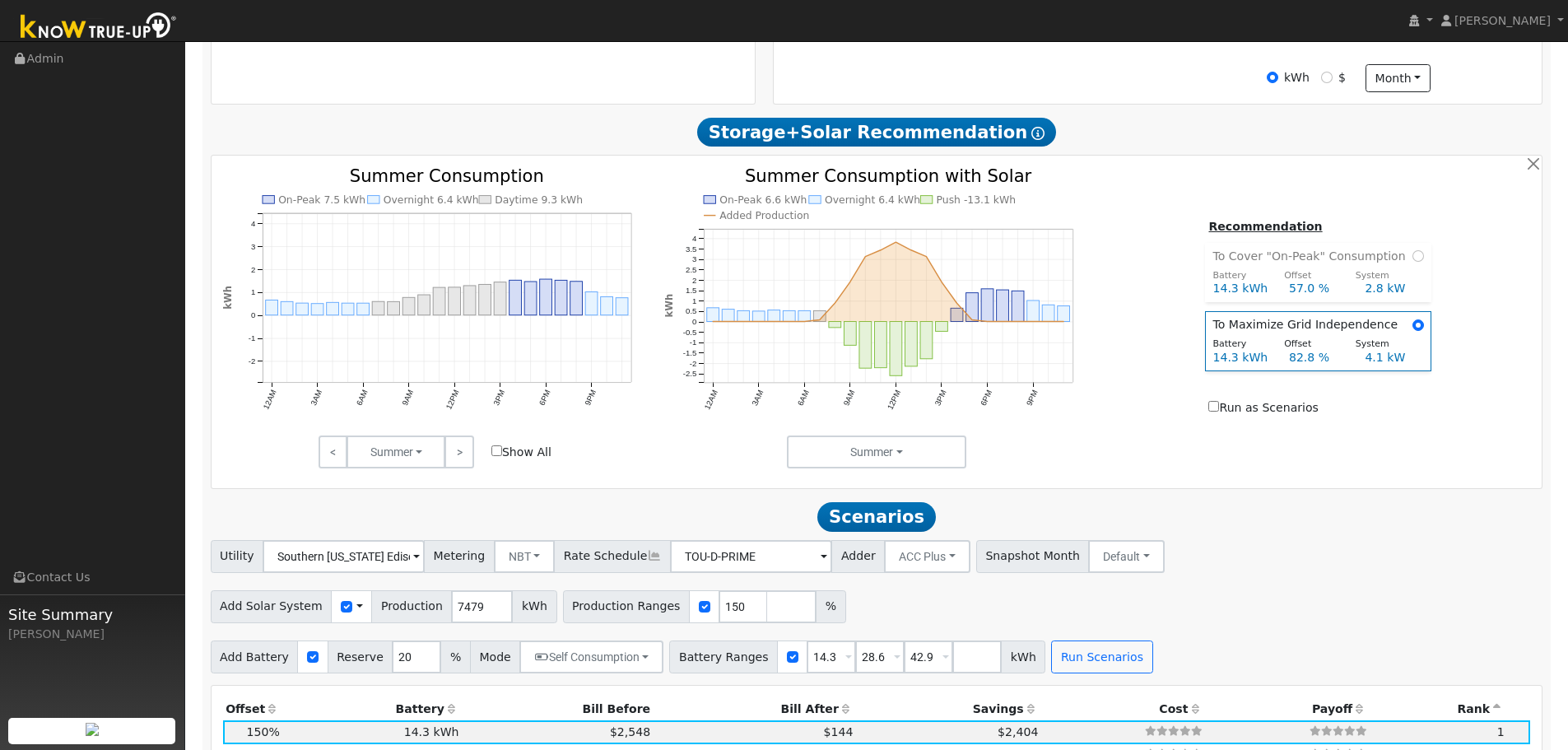
scroll to position [591, 0]
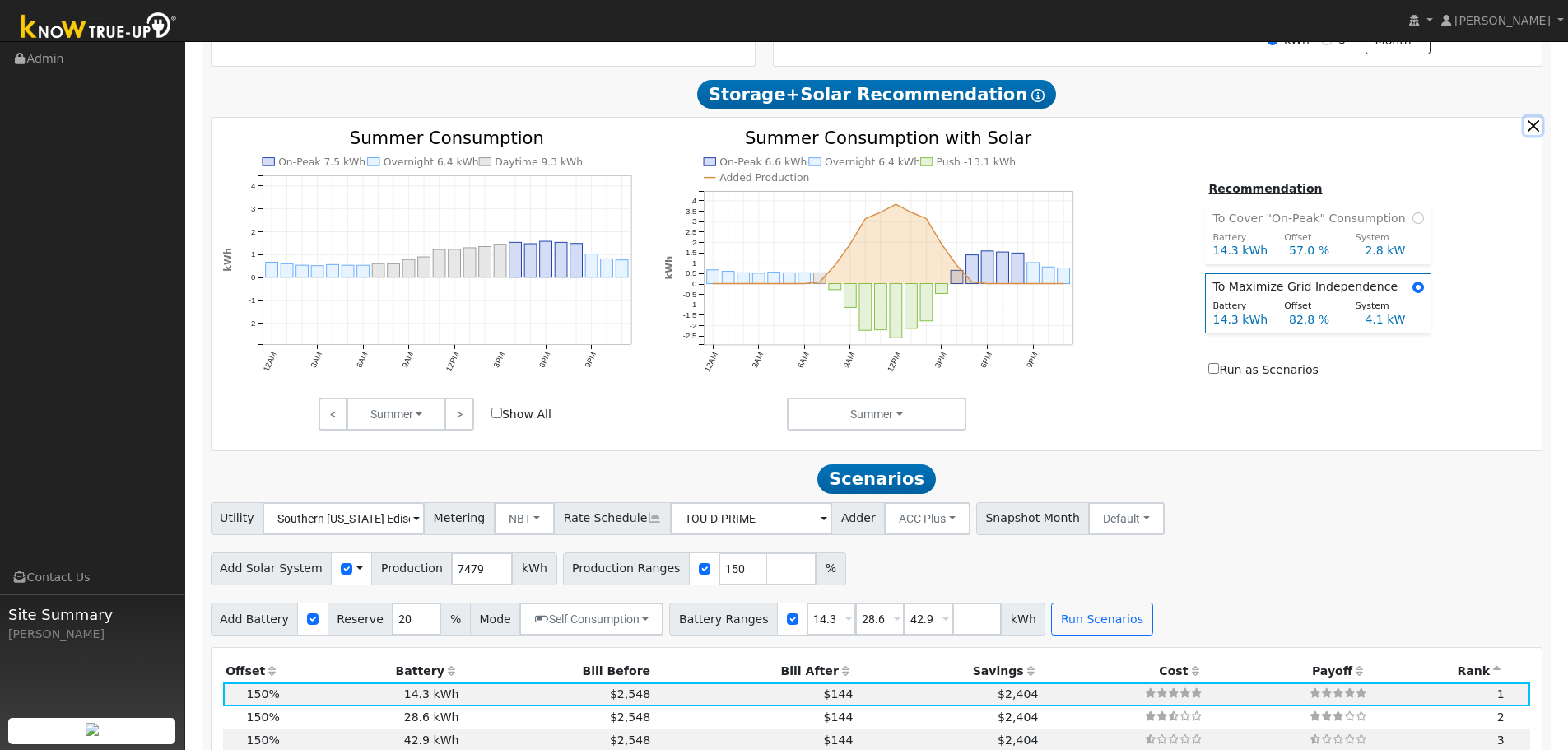
click at [1538, 134] on button "button" at bounding box center [1533, 125] width 18 height 18
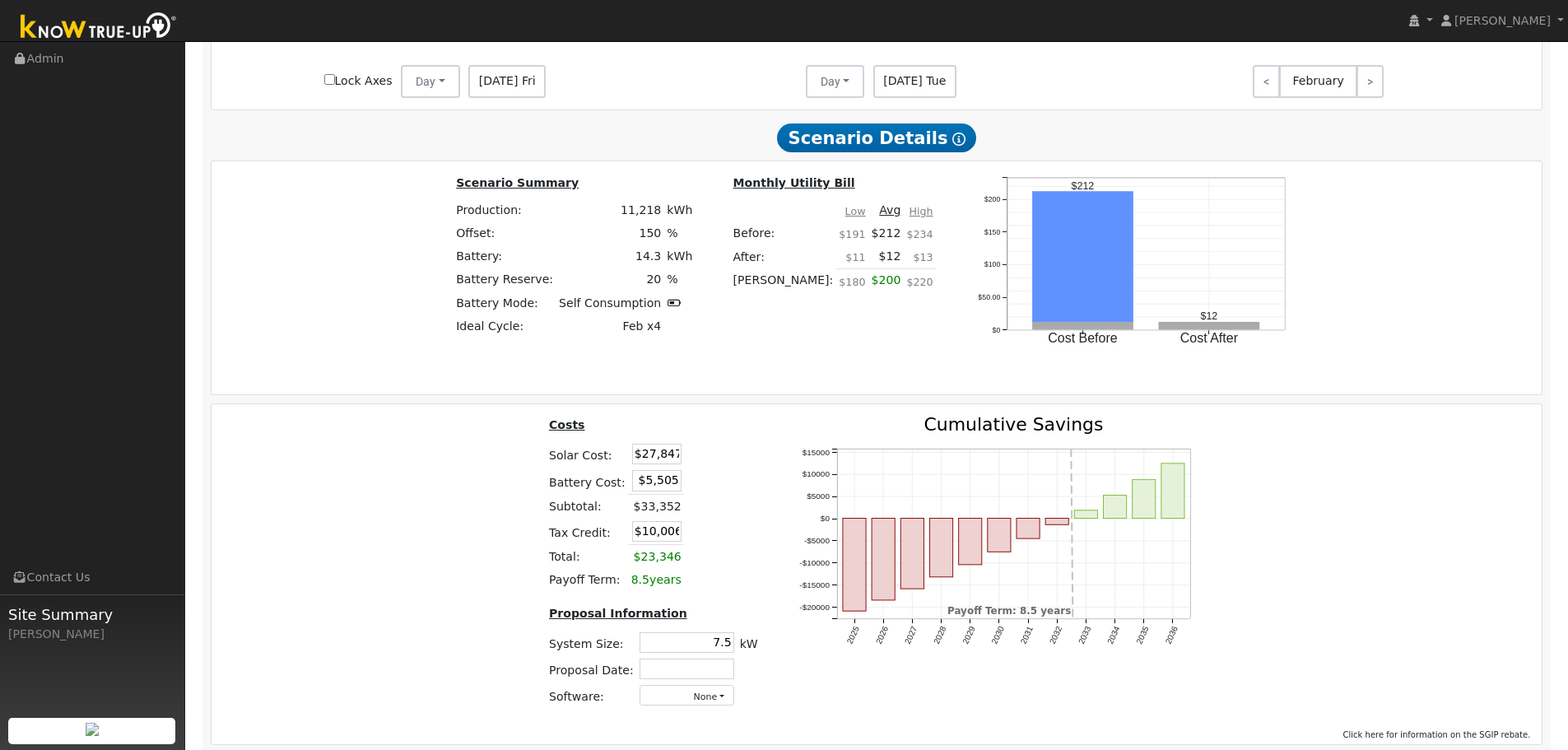
scroll to position [1325, 0]
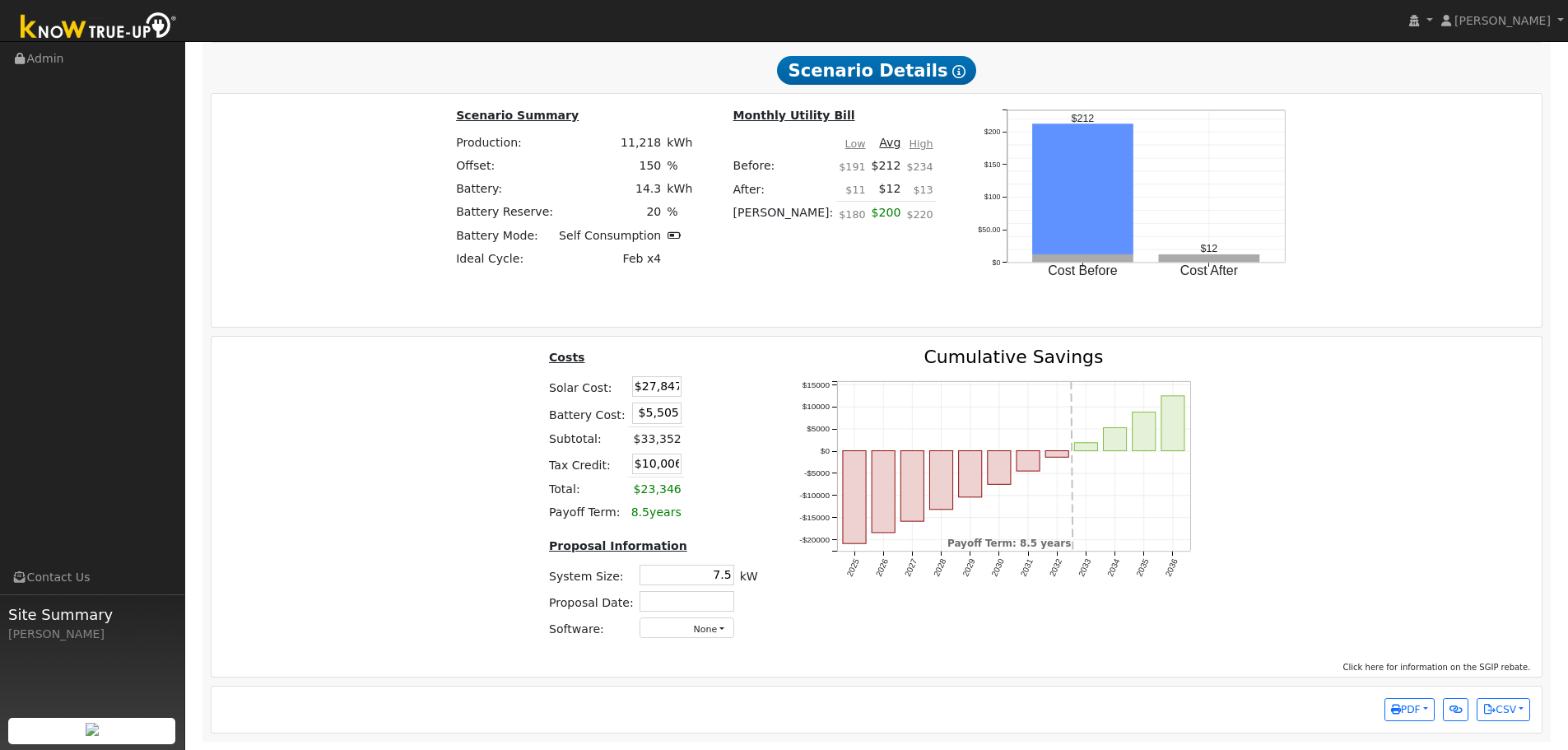
click at [1416, 722] on div "PDF Print to PDF Selected Scenario All Scenarios Both Email PDF To me To Alysia…" at bounding box center [877, 709] width 1331 height 46
click at [1415, 709] on span "PDF" at bounding box center [1405, 710] width 29 height 12
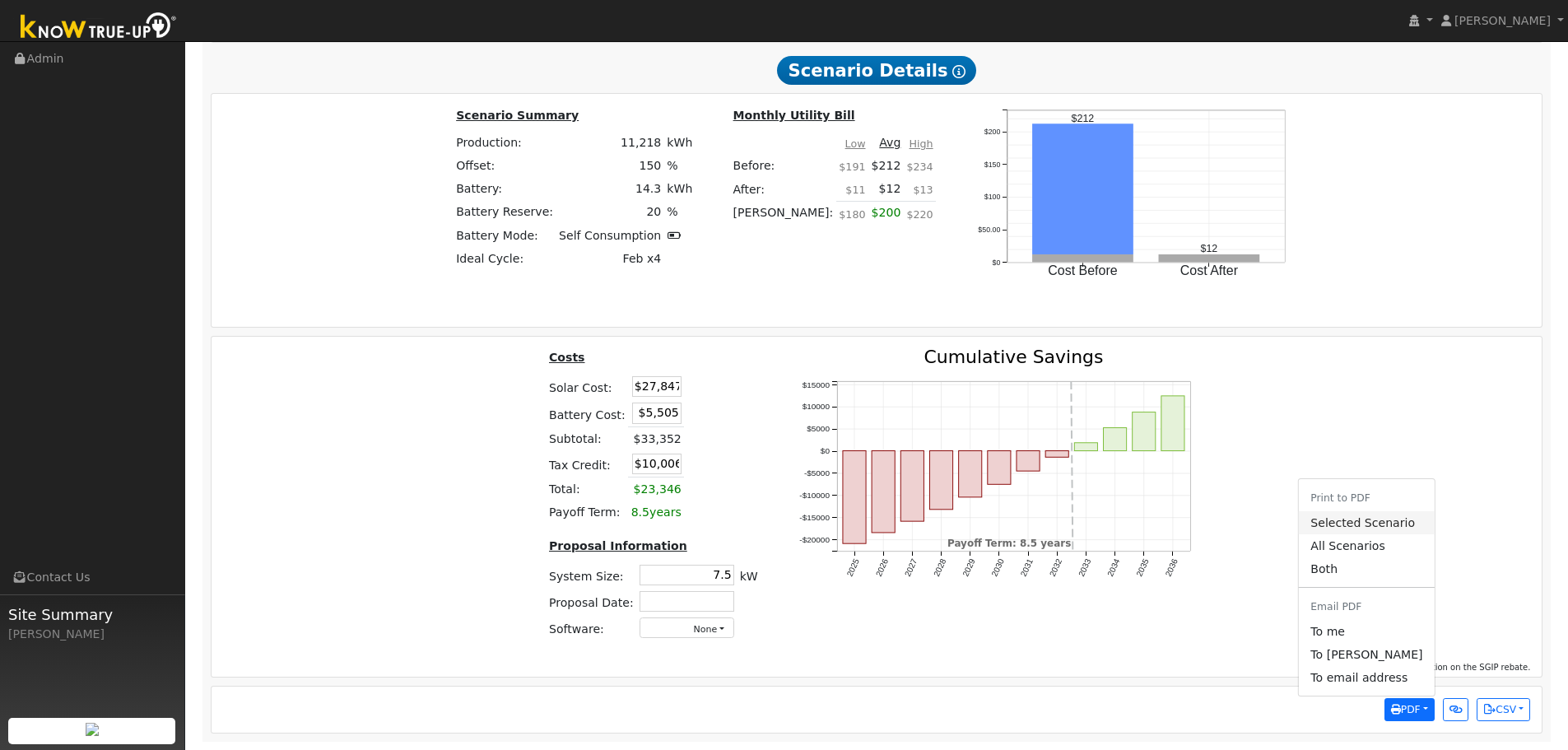
click at [1379, 523] on link "Selected Scenario" at bounding box center [1366, 522] width 135 height 23
